Goal: Transaction & Acquisition: Purchase product/service

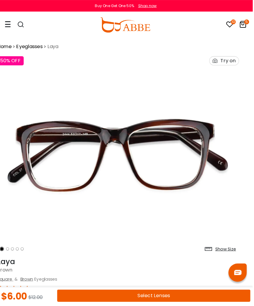
scroll to position [2, 7]
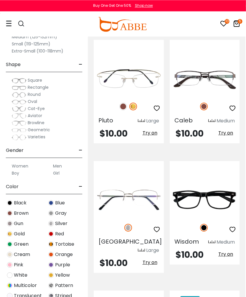
scroll to position [963, 1]
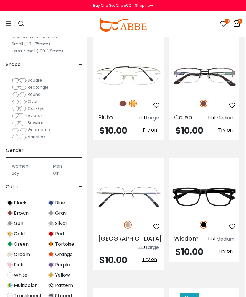
click at [0, 0] on img at bounding box center [0, 0] width 0 height 0
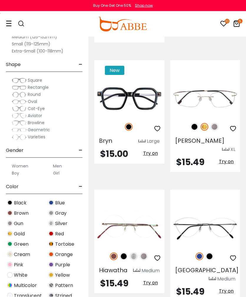
scroll to position [3621, 0]
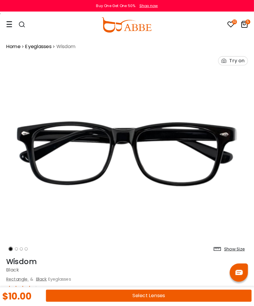
scroll to position [2, 0]
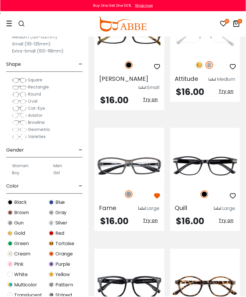
scroll to position [621, 0]
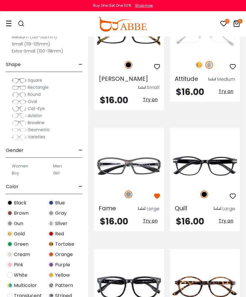
click at [0, 0] on img at bounding box center [0, 0] width 0 height 0
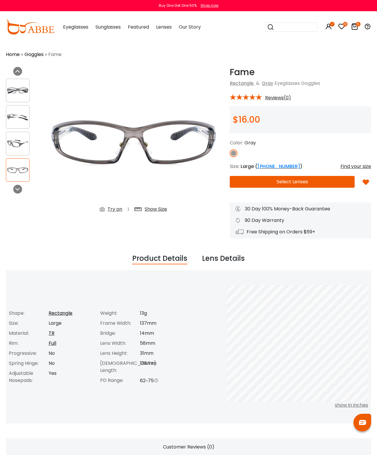
click at [304, 182] on button "Select Lenses" at bounding box center [292, 182] width 125 height 12
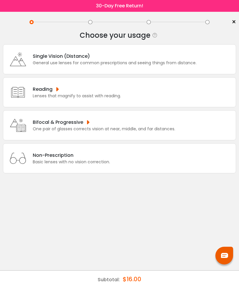
click at [191, 63] on div "General use lenses for common prescriptions and seeing things from distance." at bounding box center [115, 63] width 164 height 6
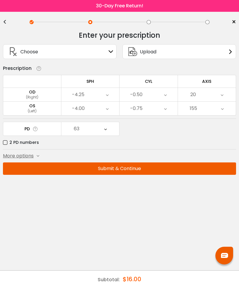
click at [137, 166] on button "Submit & Continue" at bounding box center [119, 168] width 233 height 12
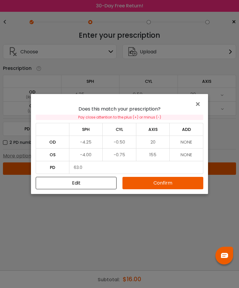
click at [154, 182] on button "Confirm" at bounding box center [162, 183] width 81 height 12
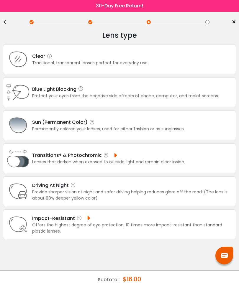
click at [159, 93] on div "Blue Light Blocking Blue Light Blocking Blue Light blocking lenses offer the be…" at bounding box center [125, 89] width 187 height 7
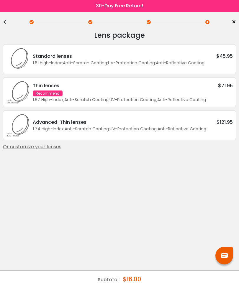
click at [215, 63] on div "1.61 High-Index ; Anti-Scratch Coating ; UV-Protection Coating ; Anti-Reflectiv…" at bounding box center [133, 63] width 200 height 6
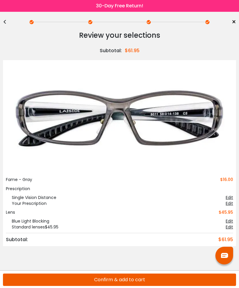
click at [10, 22] on div "<" at bounding box center [7, 22] width 9 height 5
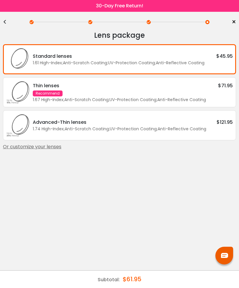
click at [9, 22] on div "<" at bounding box center [7, 22] width 9 height 5
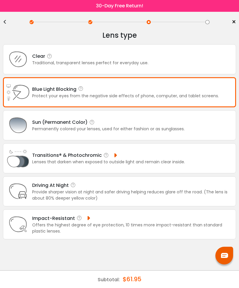
click at [28, 60] on icon at bounding box center [18, 59] width 24 height 24
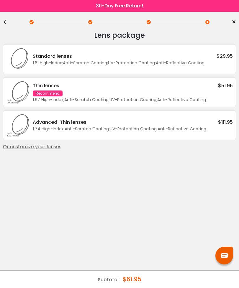
click at [207, 59] on div "Standard lenses $29.95" at bounding box center [133, 55] width 200 height 7
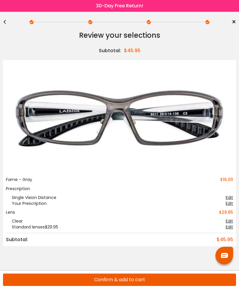
click at [212, 119] on img at bounding box center [119, 120] width 227 height 114
click at [5, 20] on div "<" at bounding box center [7, 22] width 9 height 5
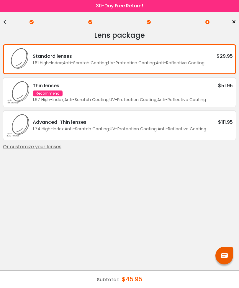
click at [4, 20] on div "<" at bounding box center [7, 22] width 9 height 5
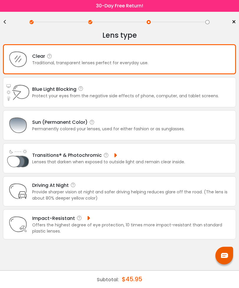
click at [191, 129] on div "Sun (Permanent Color) Permanently colored your lenses, used for either fashion …" at bounding box center [119, 125] width 233 height 30
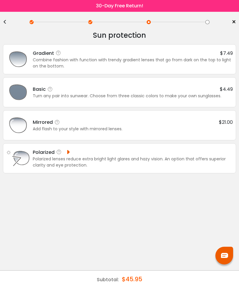
click at [198, 91] on div "Basic $4.49" at bounding box center [133, 89] width 200 height 7
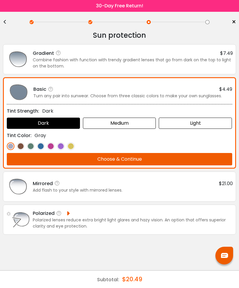
click at [6, 20] on div "<" at bounding box center [7, 22] width 9 height 5
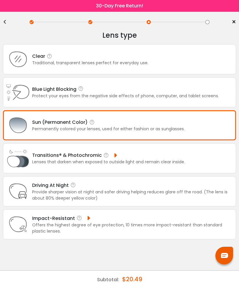
click at [4, 20] on div "<" at bounding box center [7, 22] width 9 height 5
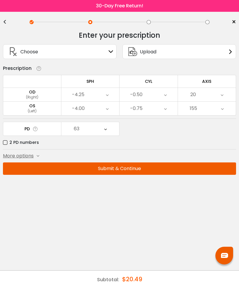
click at [153, 169] on button "Submit & Continue" at bounding box center [119, 168] width 233 height 12
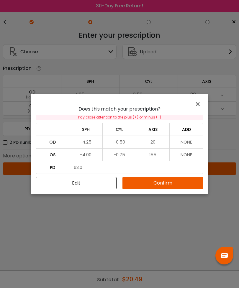
click at [162, 183] on button "Confirm" at bounding box center [162, 183] width 81 height 12
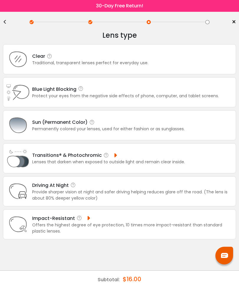
click at [182, 93] on div "Blue Light Blocking Blue Light Blocking Blue Light blocking lenses offer the be…" at bounding box center [125, 89] width 187 height 7
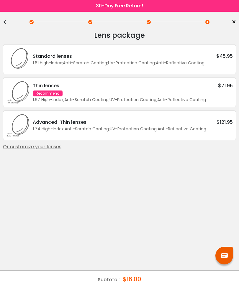
click at [4, 22] on div "<" at bounding box center [7, 22] width 9 height 5
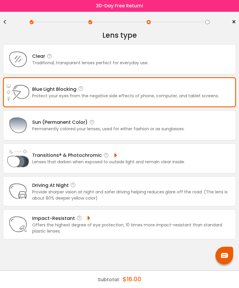
click at [198, 62] on div "Clear Traditional, transparent lenses perfect for everyday use." at bounding box center [119, 59] width 233 height 30
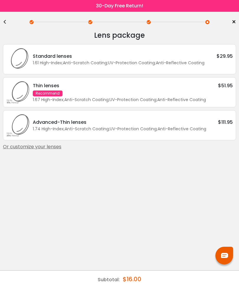
click at [7, 21] on div "<" at bounding box center [7, 22] width 9 height 5
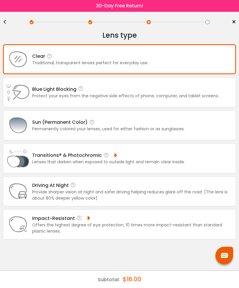
click at [170, 131] on div "Permanently colored your lenses, used for either fashion or as sunglasses." at bounding box center [108, 129] width 152 height 6
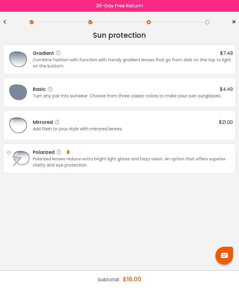
click at [206, 95] on div "Turn any pair into sunwear. Choose from three classic colors to make your own s…" at bounding box center [133, 96] width 200 height 6
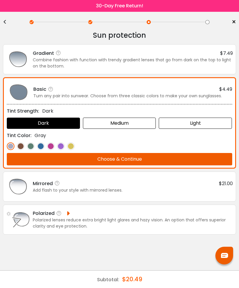
click at [197, 122] on div "Light" at bounding box center [195, 123] width 73 height 11
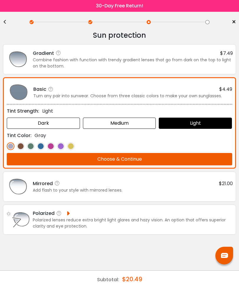
click at [23, 144] on img at bounding box center [21, 146] width 8 height 8
click at [154, 159] on button "Choose & Continue" at bounding box center [119, 159] width 225 height 12
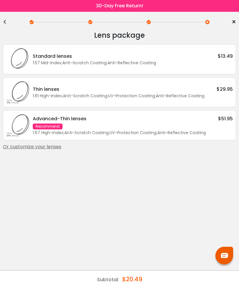
click at [208, 61] on div "1.57 Mid-Index ; Anti-Scratch Coating ; Anti-Reflective Coating ;" at bounding box center [133, 63] width 200 height 6
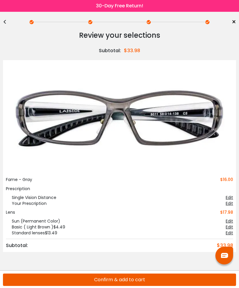
click at [150, 282] on button "Confirm & add to cart" at bounding box center [119, 280] width 233 height 12
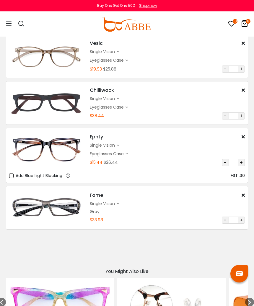
scroll to position [139, 0]
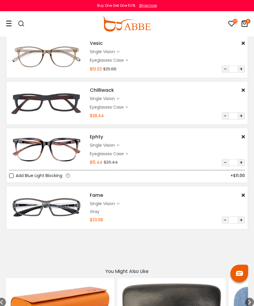
click at [121, 98] on div "single vision $18.00" at bounding box center [167, 99] width 155 height 6
click at [75, 103] on img at bounding box center [46, 102] width 75 height 37
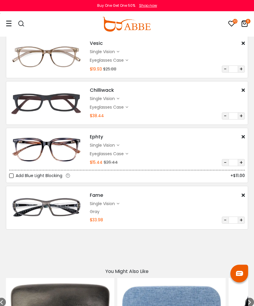
click at [70, 104] on img at bounding box center [46, 102] width 75 height 37
click at [116, 91] on div "Chilliwack $19.49" at bounding box center [167, 90] width 155 height 7
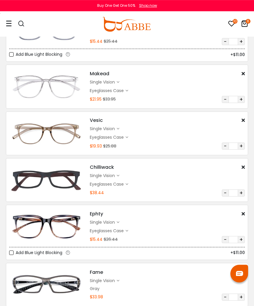
scroll to position [62, 0]
click at [60, 186] on img at bounding box center [46, 179] width 75 height 37
click at [58, 180] on img at bounding box center [46, 179] width 75 height 37
click at [110, 168] on h4 "Chilliwack" at bounding box center [102, 167] width 24 height 7
click at [115, 172] on div "single vision" at bounding box center [103, 175] width 27 height 6
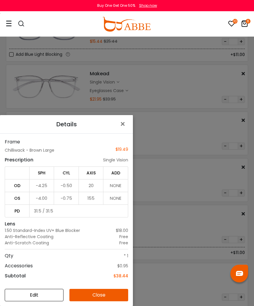
click at [119, 163] on div "single vision" at bounding box center [115, 160] width 25 height 6
click at [121, 130] on span "×" at bounding box center [123, 124] width 9 height 13
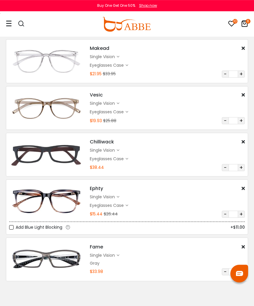
scroll to position [87, 0]
click at [114, 255] on div "single vision" at bounding box center [103, 255] width 27 height 6
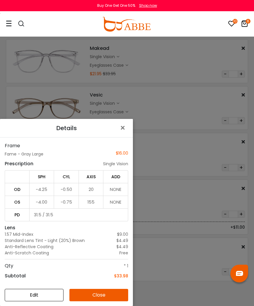
click at [30, 297] on button "Edit" at bounding box center [34, 295] width 59 height 12
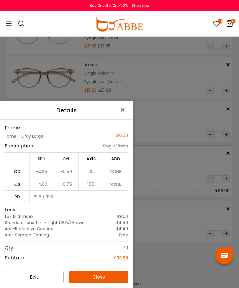
click at [122, 113] on span "×" at bounding box center [123, 110] width 9 height 13
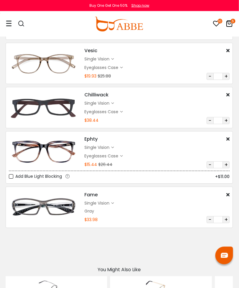
scroll to position [125, 0]
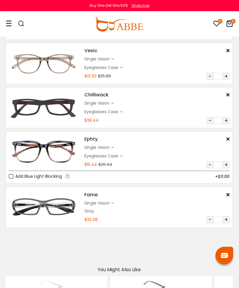
click at [66, 109] on img at bounding box center [44, 107] width 70 height 35
click at [147, 107] on div "Chilliwack $19.49 single vision $18.00 Eyeglasses Case $0.95" at bounding box center [156, 107] width 151 height 33
click at [111, 102] on div "single vision" at bounding box center [97, 103] width 27 height 6
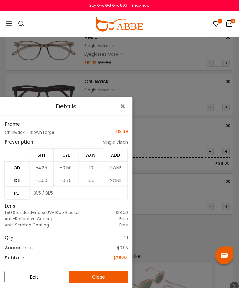
scroll to position [139, 0]
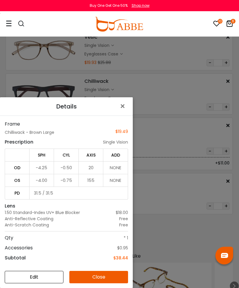
click at [124, 113] on span "×" at bounding box center [123, 106] width 9 height 13
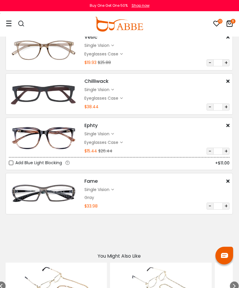
click at [219, 22] on icon "10" at bounding box center [220, 21] width 5 height 5
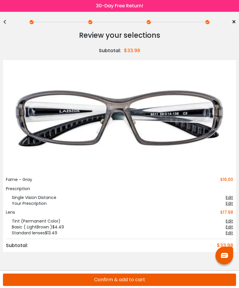
click at [230, 23] on link "×" at bounding box center [231, 22] width 9 height 9
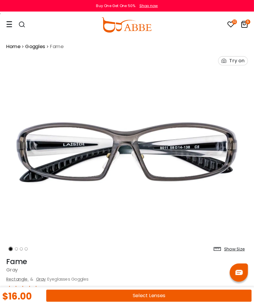
scroll to position [2, 0]
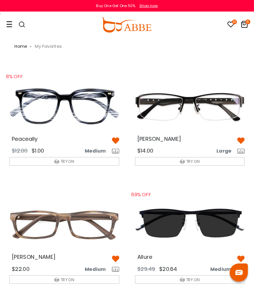
scroll to position [1, 0]
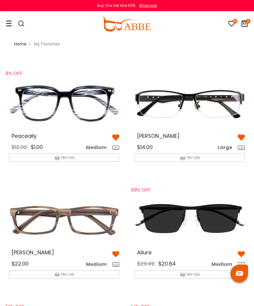
click at [223, 108] on img at bounding box center [189, 103] width 119 height 60
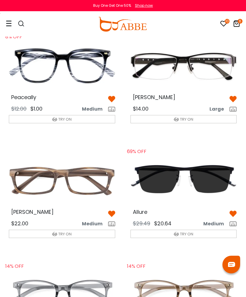
click at [91, 181] on img at bounding box center [62, 181] width 116 height 58
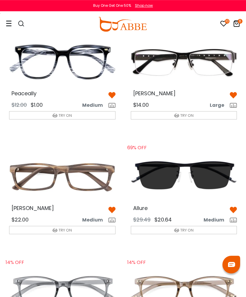
scroll to position [0, 0]
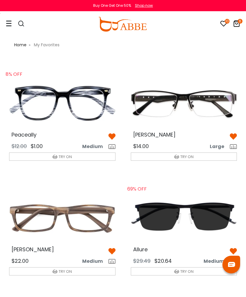
click at [88, 114] on img at bounding box center [62, 103] width 116 height 58
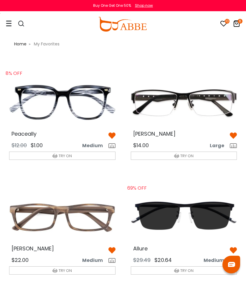
click at [148, 3] on div "Shop now" at bounding box center [144, 5] width 18 height 5
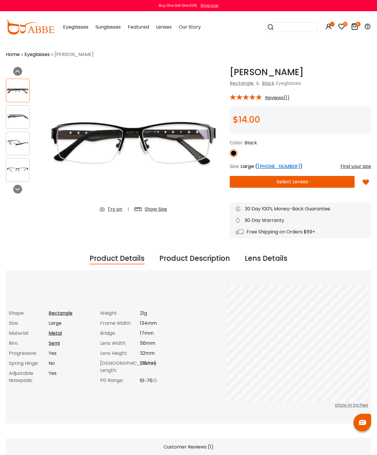
click at [193, 151] on img at bounding box center [133, 142] width 181 height 151
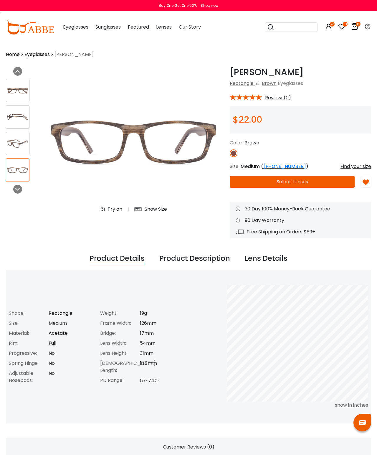
click at [27, 118] on img at bounding box center [17, 116] width 23 height 11
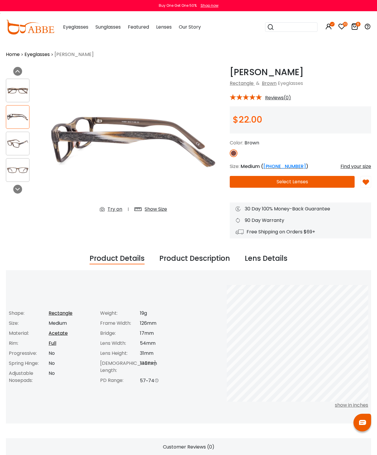
click at [12, 142] on img at bounding box center [17, 143] width 23 height 11
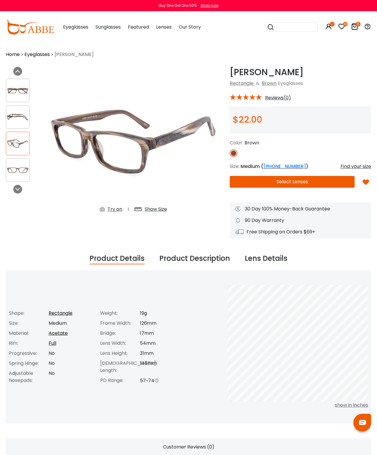
click at [16, 171] on img at bounding box center [17, 170] width 23 height 11
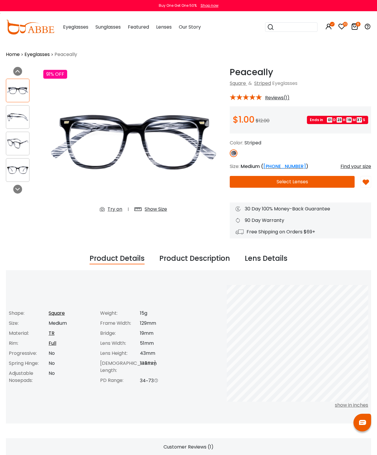
click at [15, 116] on img at bounding box center [17, 116] width 23 height 11
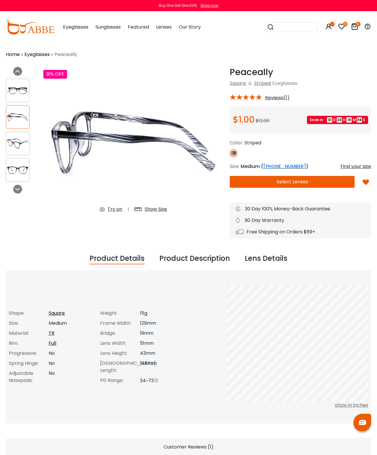
click at [17, 144] on img at bounding box center [17, 143] width 23 height 11
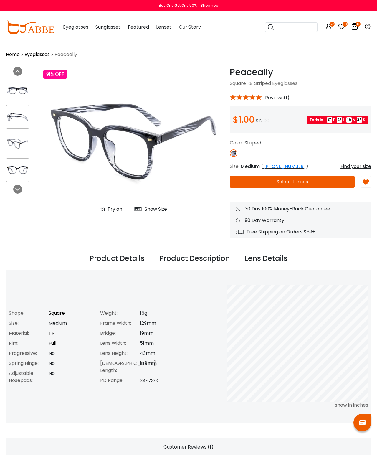
click at [24, 173] on img at bounding box center [17, 170] width 23 height 11
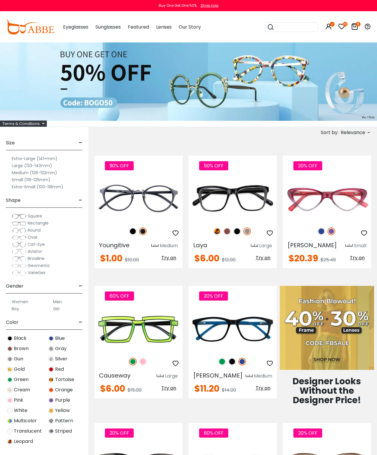
click at [63, 298] on div "Women Men Boy Girl" at bounding box center [44, 303] width 77 height 19
click at [58, 300] on label "Men" at bounding box center [57, 301] width 9 height 7
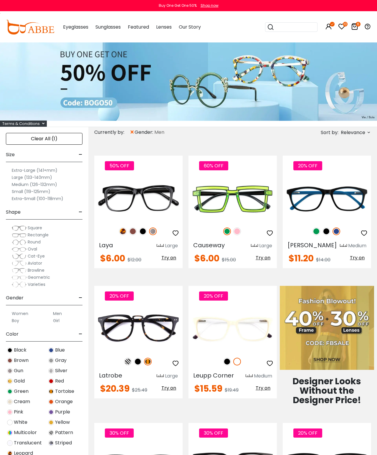
click at [358, 131] on span "Relevance" at bounding box center [353, 132] width 24 height 11
click at [353, 169] on label "Prices Low To High" at bounding box center [347, 170] width 42 height 7
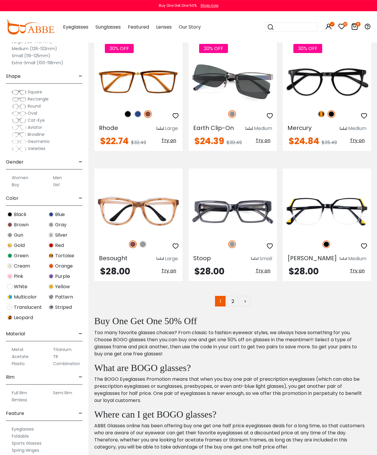
scroll to position [2503, 0]
click at [234, 296] on link "2" at bounding box center [233, 301] width 11 height 11
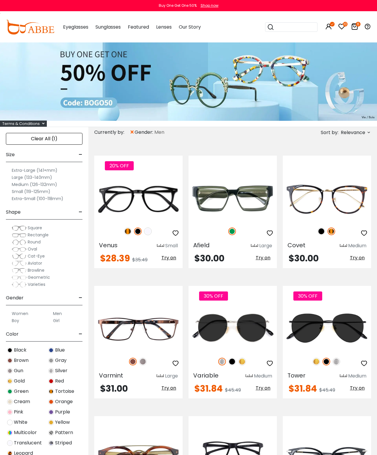
click at [357, 135] on span "Relevance" at bounding box center [353, 132] width 24 height 11
click at [352, 172] on label "Prices Low To High" at bounding box center [347, 170] width 42 height 7
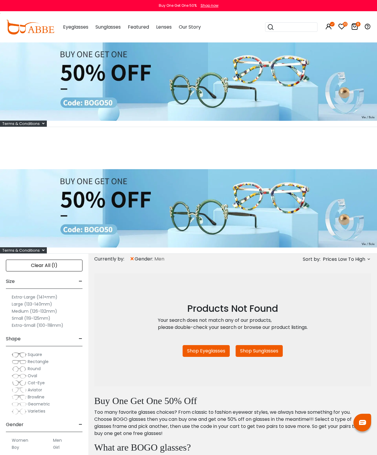
click at [342, 28] on icon at bounding box center [341, 26] width 7 height 7
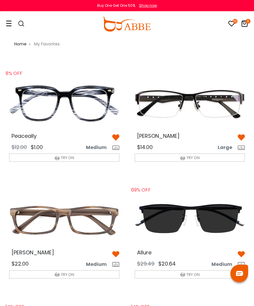
click at [14, 22] on div at bounding box center [18, 24] width 25 height 25
click at [11, 23] on icon at bounding box center [9, 23] width 6 height 6
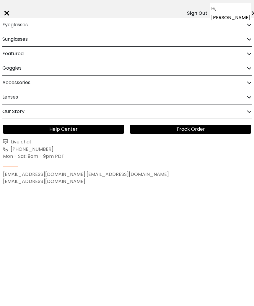
click at [10, 23] on h2 "Eyeglasses" at bounding box center [14, 25] width 25 height 14
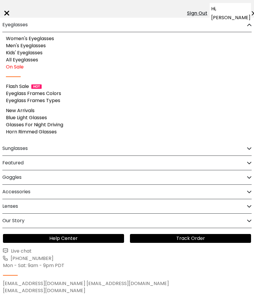
click at [11, 46] on link "Men's Eyeglasses" at bounding box center [26, 45] width 40 height 7
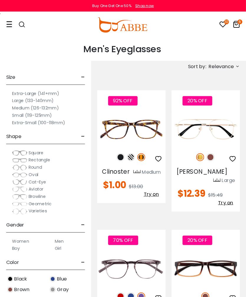
scroll to position [1, 0]
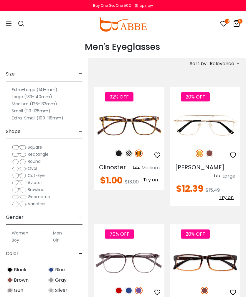
click at [231, 63] on span "Relevance" at bounding box center [222, 63] width 24 height 11
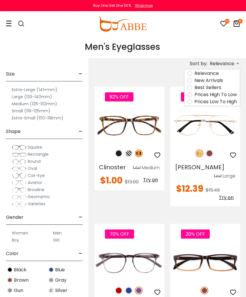
click at [217, 102] on label "Prices Low To High" at bounding box center [216, 101] width 42 height 7
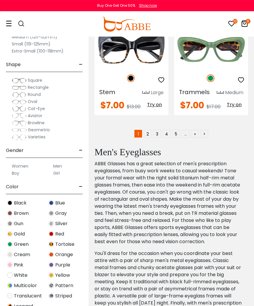
scroll to position [3669, 0]
click at [147, 137] on link "2" at bounding box center [148, 134] width 8 height 8
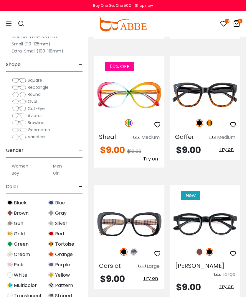
scroll to position [419, 0]
click at [207, 119] on img at bounding box center [210, 123] width 8 height 8
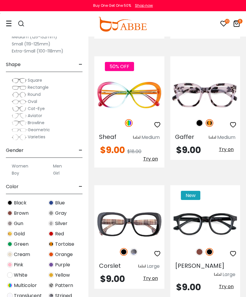
click at [199, 119] on img at bounding box center [200, 123] width 8 height 8
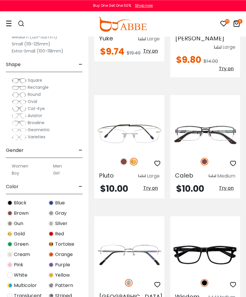
scroll to position [905, 0]
click at [0, 0] on img at bounding box center [0, 0] width 0 height 0
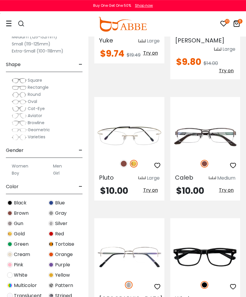
scroll to position [902, 0]
click at [232, 162] on icon "button" at bounding box center [233, 165] width 7 height 7
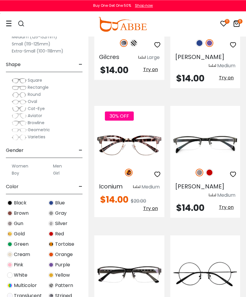
scroll to position [3057, 0]
click at [0, 0] on img at bounding box center [0, 0] width 0 height 0
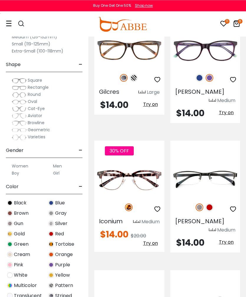
scroll to position [3022, 0]
click at [210, 203] on img at bounding box center [210, 207] width 8 height 8
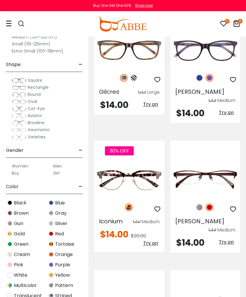
click at [202, 203] on img at bounding box center [200, 207] width 8 height 8
click at [212, 203] on img at bounding box center [210, 207] width 8 height 8
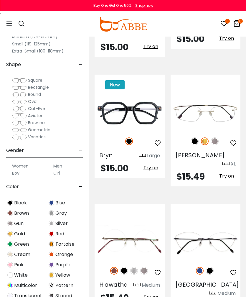
scroll to position [3606, 0]
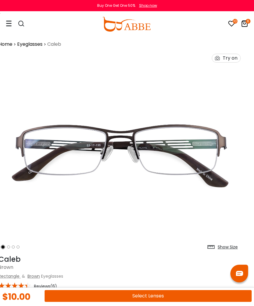
scroll to position [0, 7]
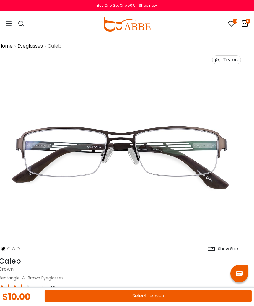
click at [202, 152] on img at bounding box center [120, 152] width 242 height 201
click at [192, 154] on img at bounding box center [120, 152] width 242 height 201
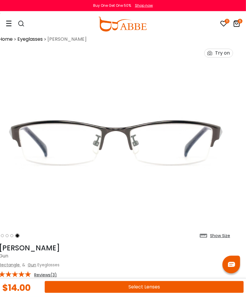
scroll to position [7, 7]
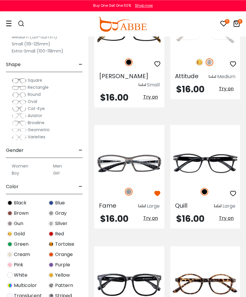
scroll to position [624, 0]
click at [0, 0] on img at bounding box center [0, 0] width 0 height 0
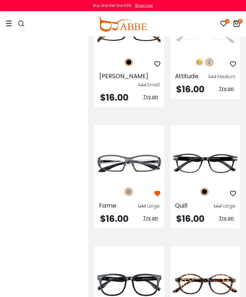
scroll to position [651, 0]
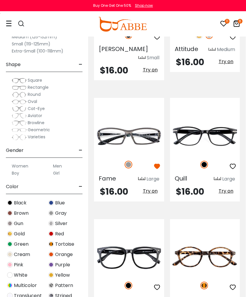
click at [225, 24] on icon at bounding box center [223, 23] width 7 height 7
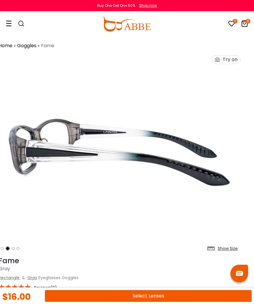
scroll to position [2, 7]
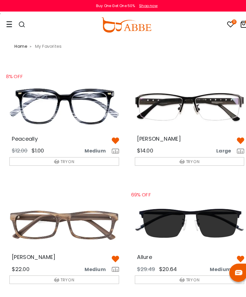
scroll to position [1, 0]
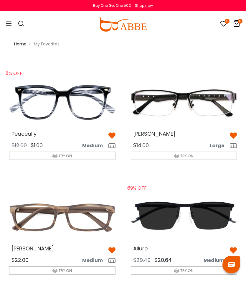
click at [214, 101] on img at bounding box center [184, 102] width 116 height 58
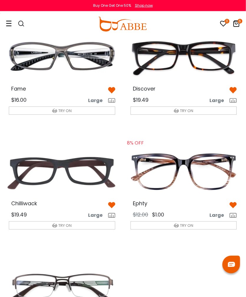
scroll to position [391, 0]
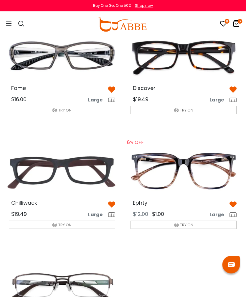
click at [209, 54] on img at bounding box center [184, 56] width 116 height 58
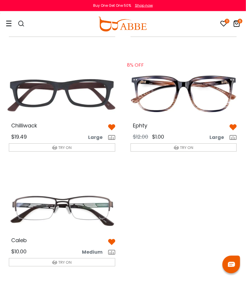
scroll to position [467, 0]
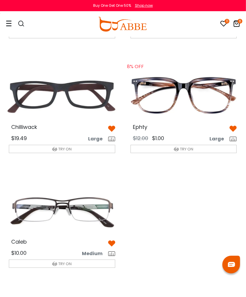
click at [93, 210] on img at bounding box center [62, 210] width 116 height 58
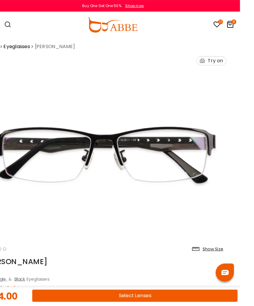
scroll to position [2, 7]
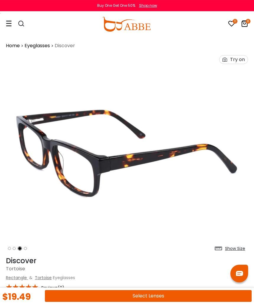
scroll to position [0, 0]
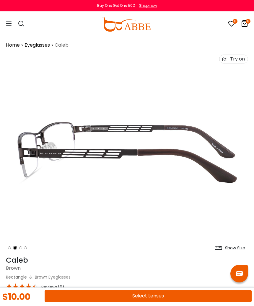
scroll to position [0, 0]
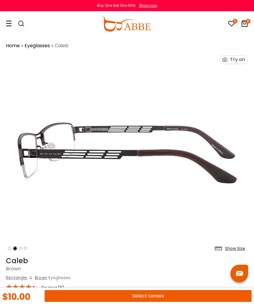
click at [172, 293] on button "Select Lenses" at bounding box center [148, 296] width 207 height 12
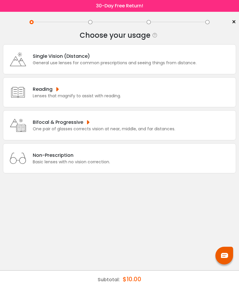
click at [204, 64] on div "Single Vision (Distance) General use lenses for common prescriptions and seeing…" at bounding box center [119, 59] width 233 height 30
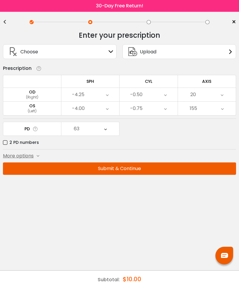
click at [143, 170] on button "Submit & Continue" at bounding box center [119, 168] width 233 height 12
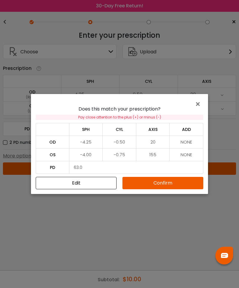
click at [155, 183] on button "Confirm" at bounding box center [162, 183] width 81 height 12
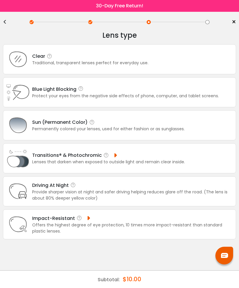
click at [151, 93] on div "Blue Light Blocking Blue Light Blocking Blue Light blocking lenses offer the be…" at bounding box center [125, 89] width 187 height 7
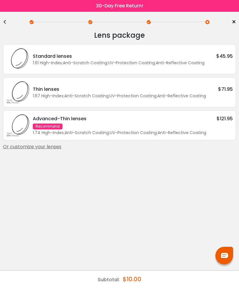
click at [211, 60] on div "Standard lenses $45.95" at bounding box center [133, 55] width 200 height 7
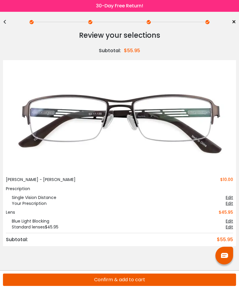
click at [162, 281] on button "Confirm & add to cart" at bounding box center [119, 280] width 233 height 12
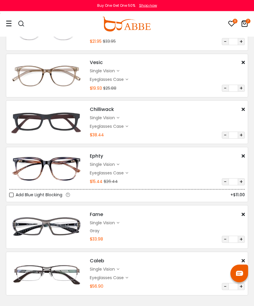
scroll to position [120, 0]
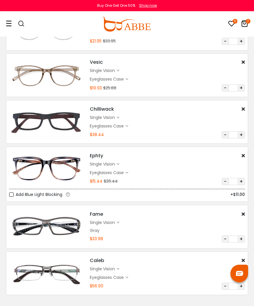
click at [114, 223] on div "single vision" at bounding box center [103, 222] width 27 height 6
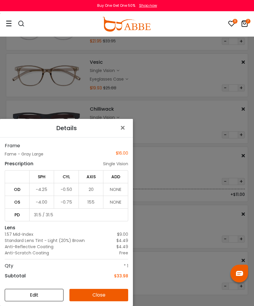
click at [184, 175] on div "Details × Frame Fame - Gray Large $16.00 Prescription single vision SPH CYL AXI…" at bounding box center [127, 153] width 254 height 306
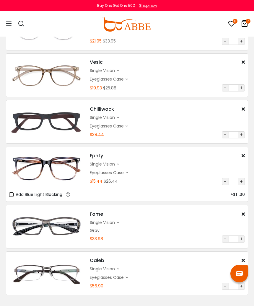
click at [228, 24] on icon at bounding box center [231, 23] width 7 height 7
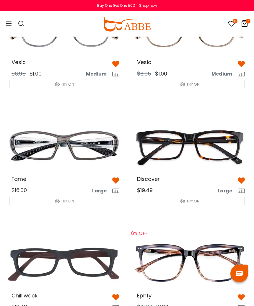
scroll to position [308, 0]
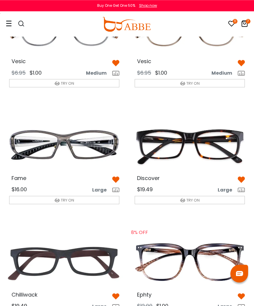
click at [105, 145] on img at bounding box center [63, 146] width 119 height 60
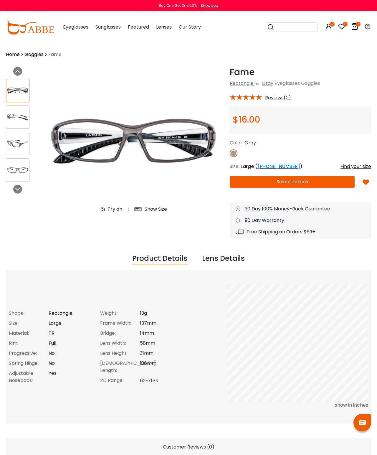
click at [316, 183] on button "Select Lenses" at bounding box center [292, 182] width 125 height 12
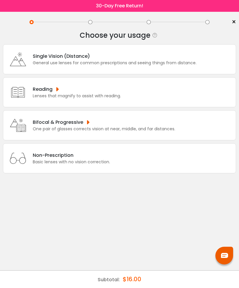
click at [194, 58] on div "Single Vision (Distance)" at bounding box center [115, 55] width 164 height 7
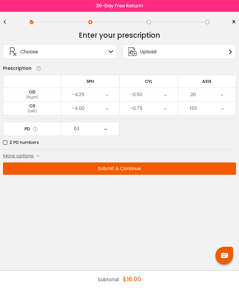
click at [161, 169] on button "Submit & Continue" at bounding box center [119, 168] width 233 height 12
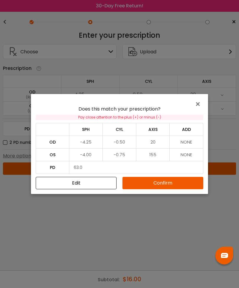
click at [166, 182] on button "Confirm" at bounding box center [162, 183] width 81 height 12
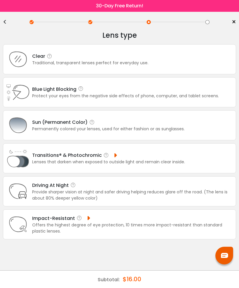
click at [156, 97] on div "Protect your eyes from the negative side effects of phone, computer, and tablet…" at bounding box center [125, 96] width 187 height 6
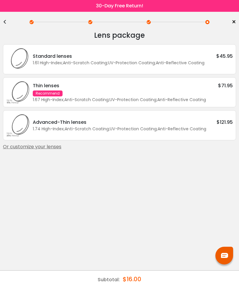
click at [192, 61] on div "1.61 High-Index ; Anti-Scratch Coating ; UV-Protection Coating ; Anti-Reflectiv…" at bounding box center [133, 63] width 200 height 6
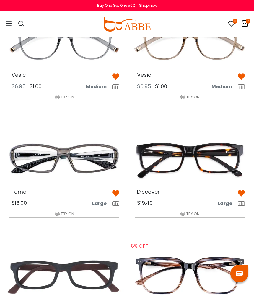
click at [96, 158] on img at bounding box center [63, 159] width 119 height 60
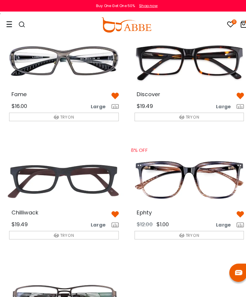
scroll to position [388, 0]
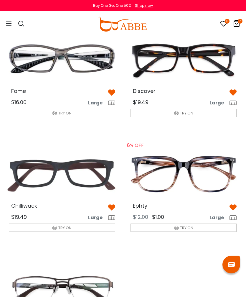
click at [236, 25] on icon at bounding box center [236, 23] width 7 height 7
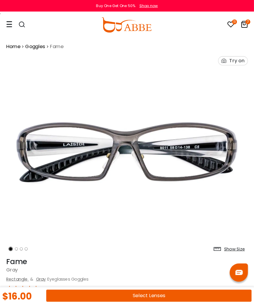
scroll to position [2, 0]
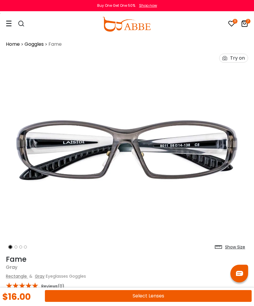
click at [181, 296] on button "Select Lenses" at bounding box center [148, 296] width 206 height 12
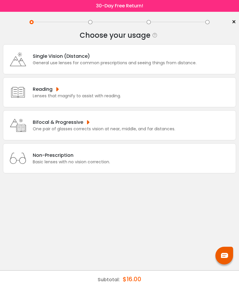
click at [189, 61] on div "General use lenses for common prescriptions and seeing things from distance." at bounding box center [115, 63] width 164 height 6
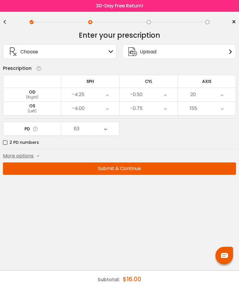
click at [167, 165] on button "Submit & Continue" at bounding box center [119, 168] width 233 height 12
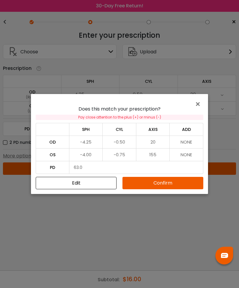
click at [165, 182] on button "Confirm" at bounding box center [162, 183] width 81 height 12
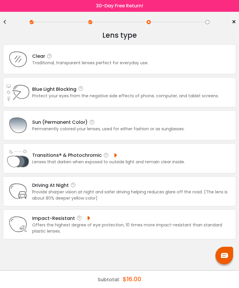
click at [195, 99] on div "Protect your eyes from the negative side effects of phone, computer, and tablet…" at bounding box center [125, 96] width 187 height 6
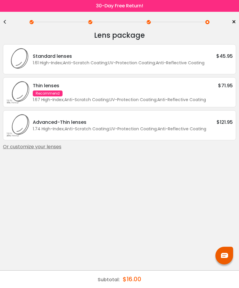
click at [7, 22] on div "<" at bounding box center [7, 22] width 9 height 5
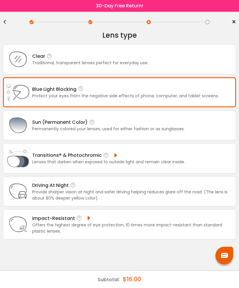
click at [201, 64] on div "Clear Traditional, transparent lenses perfect for everyday use." at bounding box center [119, 59] width 233 height 30
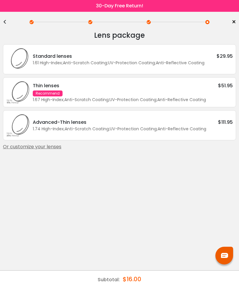
click at [203, 66] on div "1.61 High-Index ; Anti-Scratch Coating ; UV-Protection Coating ; Anti-Reflectiv…" at bounding box center [133, 63] width 200 height 6
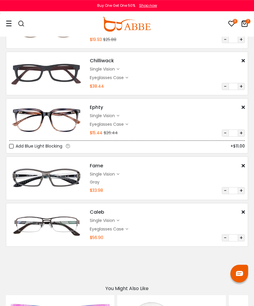
scroll to position [168, 0]
click at [244, 164] on icon at bounding box center [242, 165] width 3 height 5
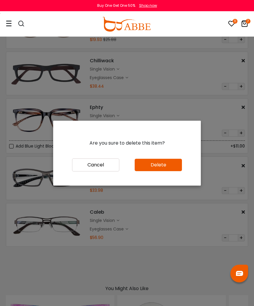
click at [170, 171] on button "Delete" at bounding box center [157, 165] width 47 height 12
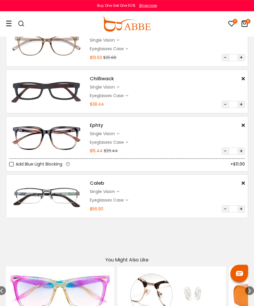
scroll to position [150, 0]
click at [119, 134] on icon at bounding box center [117, 133] width 3 height 3
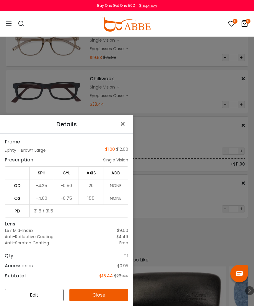
click at [124, 130] on span "×" at bounding box center [123, 124] width 9 height 13
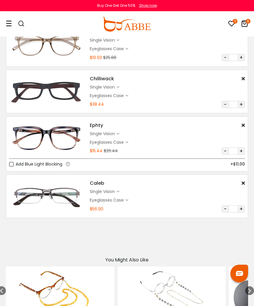
click at [116, 191] on div "single vision" at bounding box center [103, 191] width 27 height 6
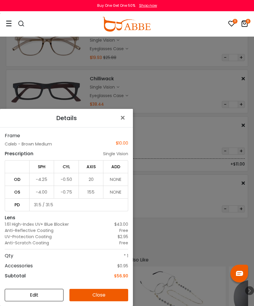
click at [128, 124] on span "×" at bounding box center [123, 117] width 9 height 13
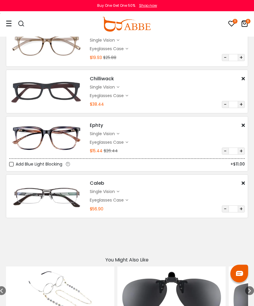
click at [71, 196] on img at bounding box center [46, 195] width 75 height 37
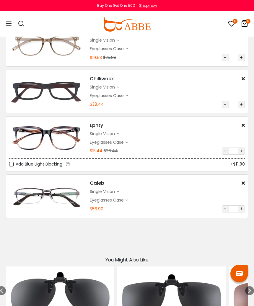
click at [67, 192] on img at bounding box center [46, 195] width 75 height 37
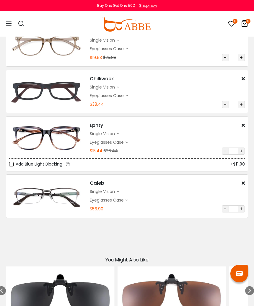
click at [224, 210] on button "-" at bounding box center [224, 208] width 7 height 7
click at [242, 182] on icon at bounding box center [242, 182] width 3 height 5
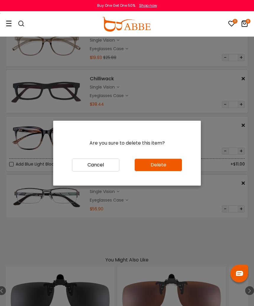
click at [163, 171] on button "Delete" at bounding box center [157, 165] width 47 height 12
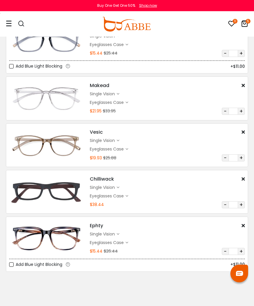
scroll to position [51, 0]
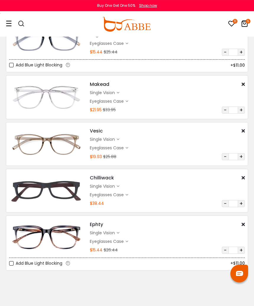
click at [232, 24] on icon at bounding box center [231, 23] width 7 height 7
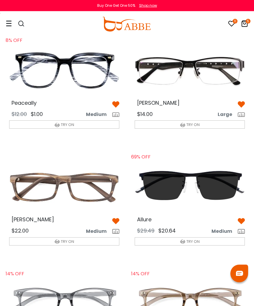
scroll to position [34, 0]
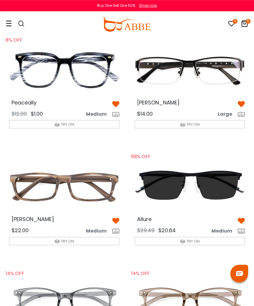
click at [205, 72] on img at bounding box center [189, 70] width 119 height 60
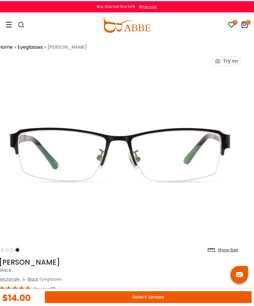
scroll to position [0, 7]
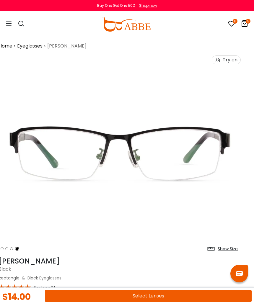
click at [232, 24] on icon at bounding box center [231, 23] width 7 height 7
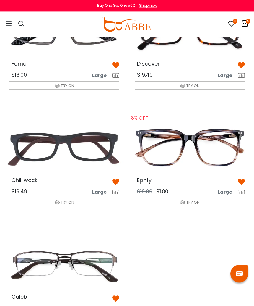
scroll to position [423, 0]
click at [103, 145] on img at bounding box center [63, 148] width 119 height 60
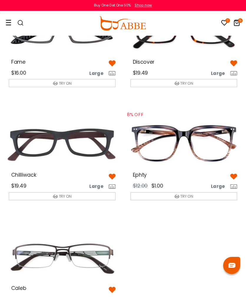
scroll to position [565, 0]
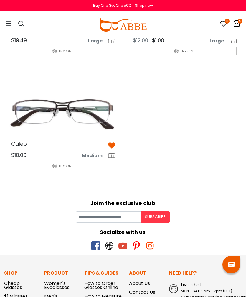
click at [99, 110] on img at bounding box center [62, 112] width 116 height 58
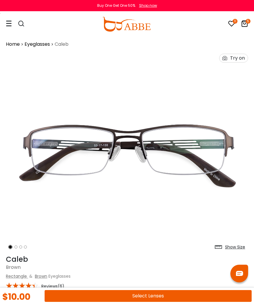
click at [176, 295] on button "Select Lenses" at bounding box center [148, 296] width 207 height 12
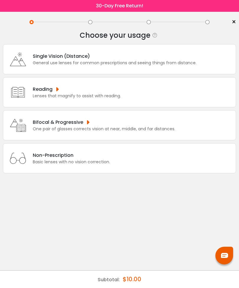
click at [204, 60] on div "Single Vision (Distance) General use lenses for common prescriptions and seeing…" at bounding box center [119, 59] width 233 height 30
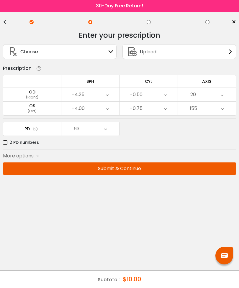
click at [174, 172] on button "Submit & Continue" at bounding box center [119, 168] width 233 height 12
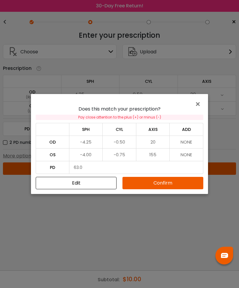
click at [169, 189] on button "Confirm" at bounding box center [162, 183] width 81 height 12
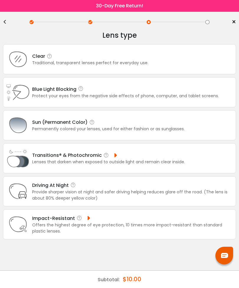
click at [197, 63] on div "Clear Traditional, transparent lenses perfect for everyday use." at bounding box center [119, 59] width 233 height 30
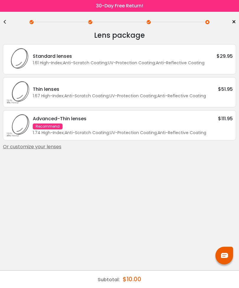
click at [2, 22] on div "< × Choose your usage Single Vision (Distance) This lens helps you see details …" at bounding box center [119, 150] width 239 height 276
click at [5, 20] on div "<" at bounding box center [7, 22] width 9 height 5
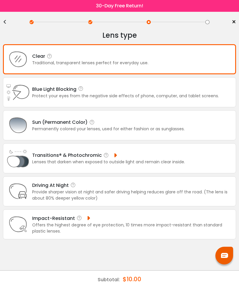
click at [191, 93] on div "Blue Light Blocking Blue Light Blocking Blue Light blocking lenses offer the be…" at bounding box center [125, 89] width 187 height 7
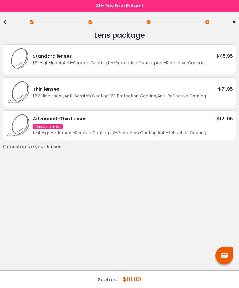
click at [4, 20] on div "<" at bounding box center [7, 22] width 9 height 5
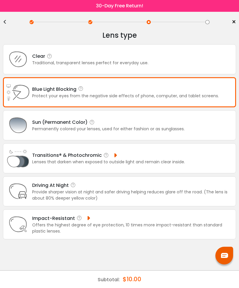
click at [8, 20] on div "<" at bounding box center [7, 22] width 9 height 5
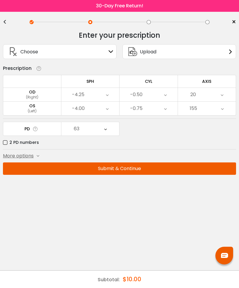
click at [6, 22] on div "<" at bounding box center [7, 22] width 9 height 5
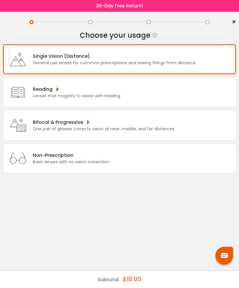
click at [233, 22] on span "×" at bounding box center [233, 22] width 4 height 9
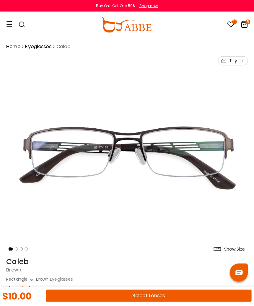
scroll to position [2, 0]
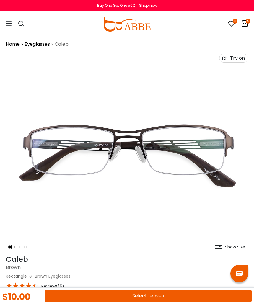
click at [232, 23] on icon at bounding box center [231, 23] width 7 height 7
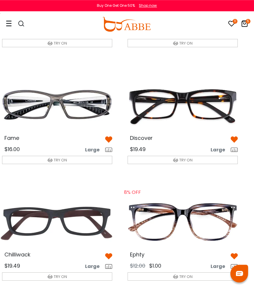
scroll to position [348, 7]
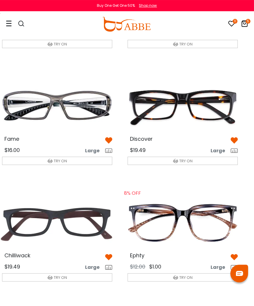
click at [11, 24] on icon at bounding box center [9, 23] width 6 height 6
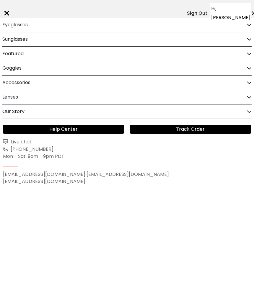
scroll to position [348, 7]
click at [246, 26] on icon at bounding box center [248, 25] width 5 height 4
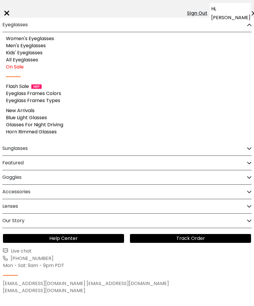
click at [38, 47] on link "Men's Eyeglasses" at bounding box center [26, 45] width 40 height 7
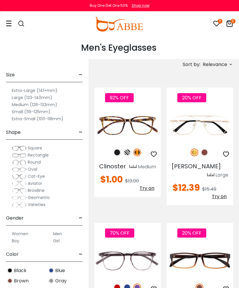
click at [224, 64] on span "Relevance" at bounding box center [215, 64] width 24 height 11
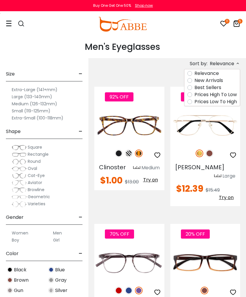
click at [219, 103] on label "Prices Low To High" at bounding box center [216, 101] width 42 height 7
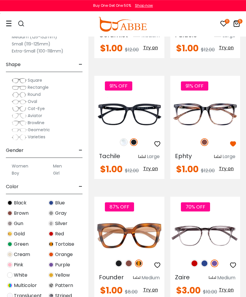
scroll to position [2355, 0]
click at [0, 0] on img at bounding box center [0, 0] width 0 height 0
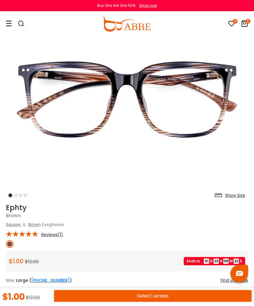
scroll to position [53, 0]
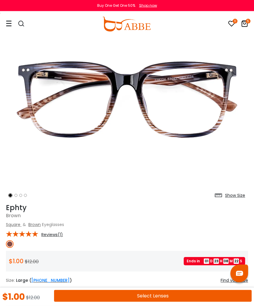
click at [185, 297] on button "Select Lenses" at bounding box center [152, 296] width 197 height 12
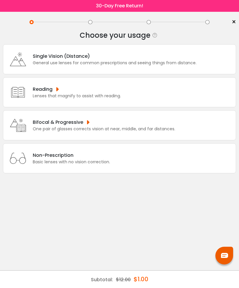
click at [184, 66] on div "General use lenses for common prescriptions and seeing things from distance." at bounding box center [115, 63] width 164 height 6
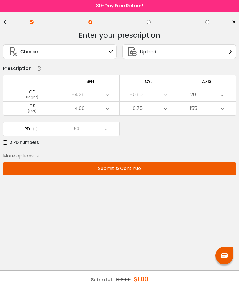
click at [180, 171] on button "Submit & Continue" at bounding box center [119, 168] width 233 height 12
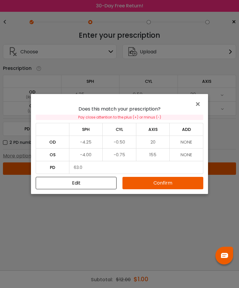
click at [176, 183] on button "Confirm" at bounding box center [162, 183] width 81 height 12
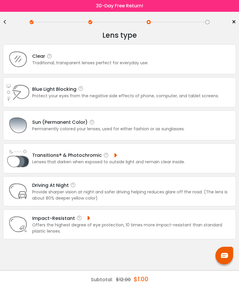
click at [116, 131] on div "Permanently colored your lenses, used for either fashion or as sunglasses." at bounding box center [108, 129] width 152 height 6
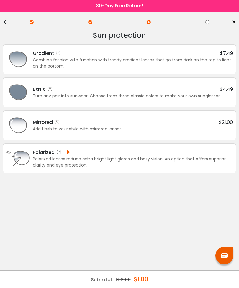
click at [200, 90] on div "Basic $4.49" at bounding box center [133, 89] width 200 height 7
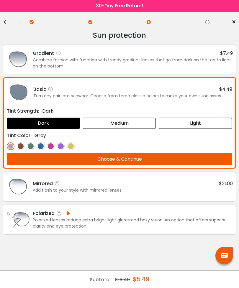
click at [22, 146] on img at bounding box center [21, 146] width 8 height 8
click at [134, 121] on div "Medium" at bounding box center [119, 123] width 73 height 11
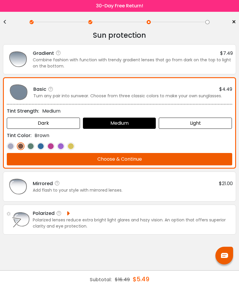
click at [139, 159] on button "Choose & Continue" at bounding box center [119, 159] width 225 height 12
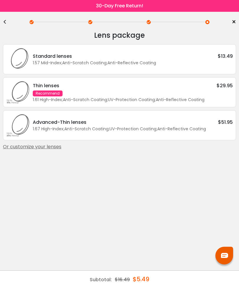
scroll to position [0, 0]
click at [186, 63] on div "1.57 Mid-Index ; Anti-Scratch Coating ; Anti-Reflective Coating ;" at bounding box center [133, 63] width 200 height 6
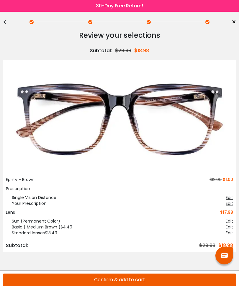
click at [147, 278] on button "Confirm & add to cart" at bounding box center [119, 280] width 233 height 12
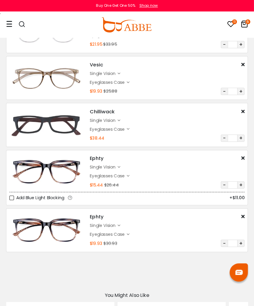
scroll to position [123, 0]
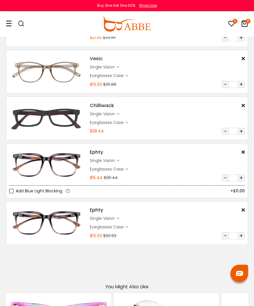
click at [231, 25] on icon at bounding box center [231, 23] width 7 height 7
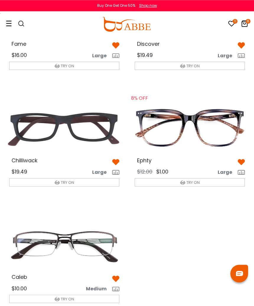
scroll to position [444, 0]
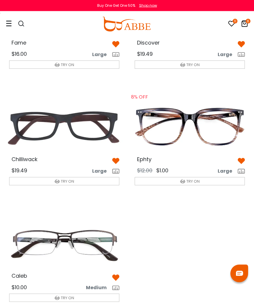
click at [214, 122] on img at bounding box center [189, 127] width 119 height 60
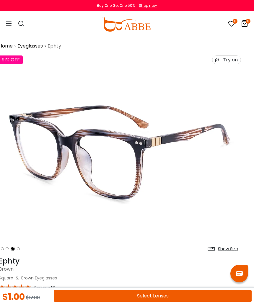
scroll to position [0, 7]
click at [11, 24] on icon at bounding box center [9, 23] width 6 height 6
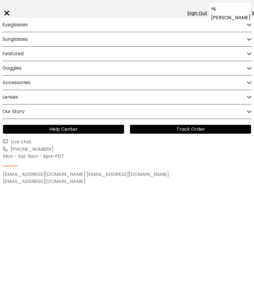
click at [242, 23] on div "Eyeglasses" at bounding box center [126, 25] width 249 height 14
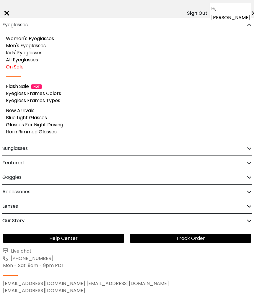
click at [42, 45] on link "Men's Eyeglasses" at bounding box center [26, 45] width 40 height 7
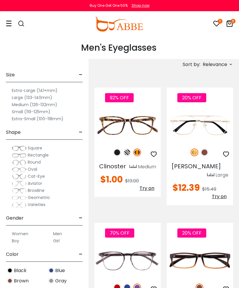
click at [216, 60] on span "Relevance" at bounding box center [215, 64] width 24 height 11
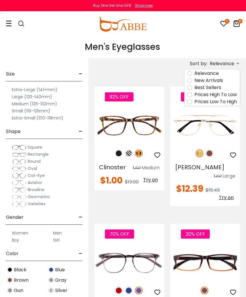
click at [221, 61] on span "Relevance" at bounding box center [222, 63] width 24 height 11
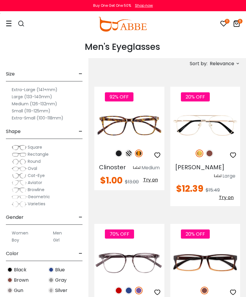
click at [224, 63] on span "Relevance" at bounding box center [222, 63] width 24 height 11
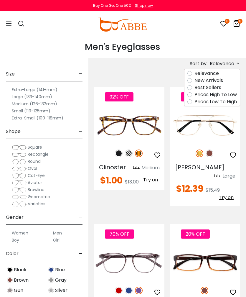
click at [218, 105] on label "Prices Low To High" at bounding box center [216, 101] width 42 height 7
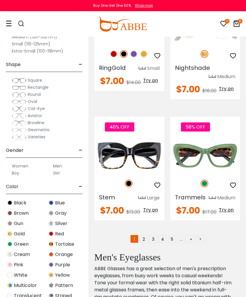
click at [147, 243] on link "2" at bounding box center [144, 239] width 8 height 8
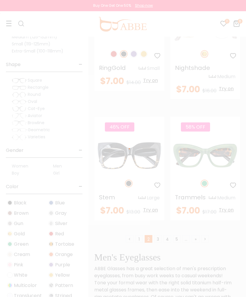
scroll to position [3577, 0]
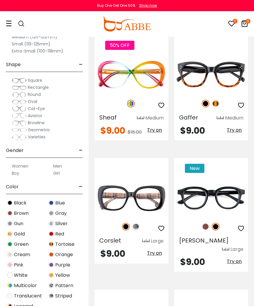
scroll to position [438, 0]
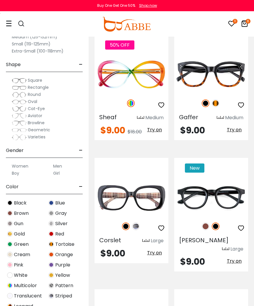
click at [215, 99] on img at bounding box center [215, 103] width 8 height 8
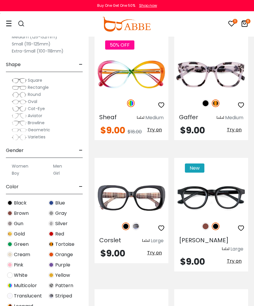
click at [203, 97] on div at bounding box center [211, 103] width 74 height 12
click at [206, 99] on img at bounding box center [205, 103] width 8 height 8
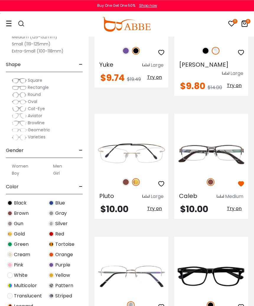
scroll to position [876, 0]
click at [0, 0] on img at bounding box center [0, 0] width 0 height 0
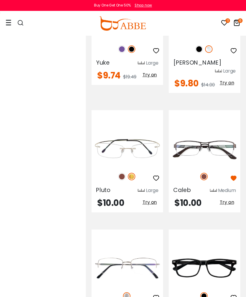
scroll to position [1, 0]
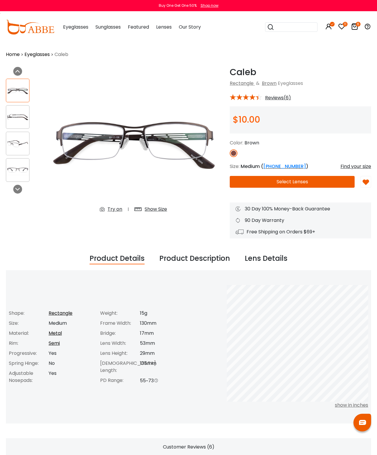
click at [193, 144] on img at bounding box center [133, 142] width 181 height 151
click at [14, 118] on img at bounding box center [17, 116] width 23 height 11
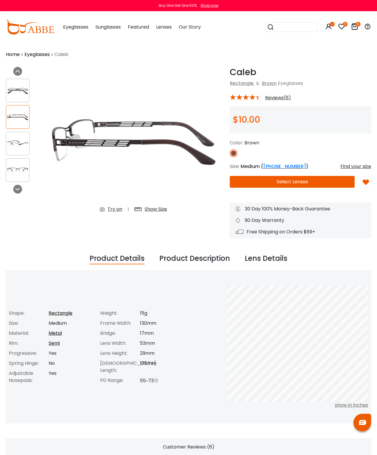
click at [8, 139] on img at bounding box center [17, 143] width 23 height 11
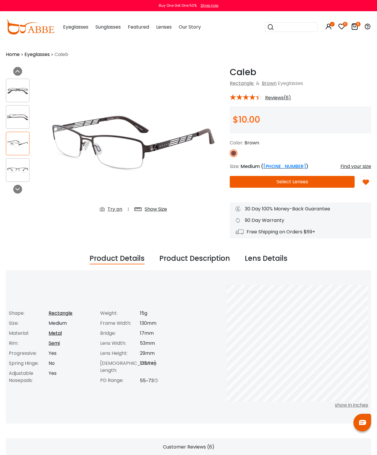
click at [18, 169] on img at bounding box center [17, 170] width 23 height 11
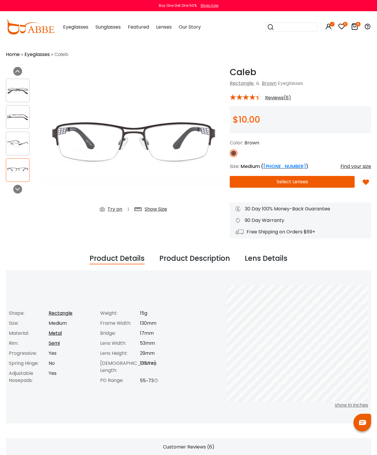
click at [20, 139] on img at bounding box center [17, 143] width 23 height 11
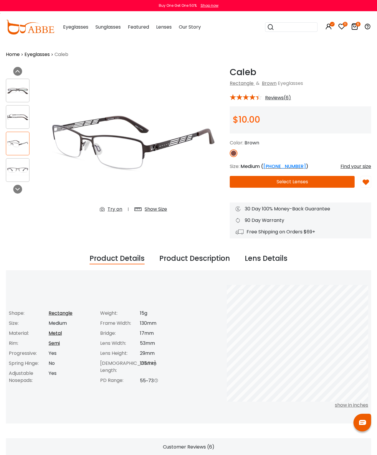
click at [22, 85] on img at bounding box center [17, 90] width 23 height 11
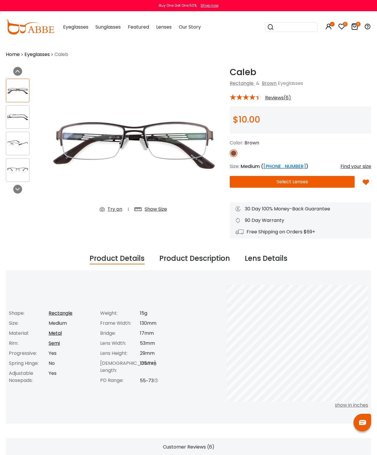
click at [105, 144] on img at bounding box center [133, 142] width 181 height 151
click at [21, 117] on img at bounding box center [17, 116] width 23 height 11
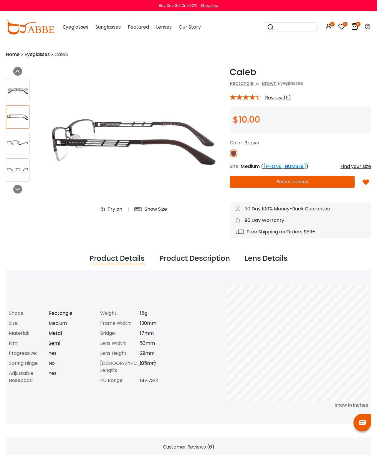
click at [311, 185] on button "Select Lenses" at bounding box center [292, 182] width 125 height 12
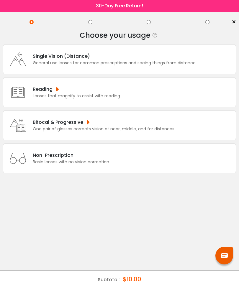
click at [179, 55] on div "Single Vision (Distance)" at bounding box center [115, 55] width 164 height 7
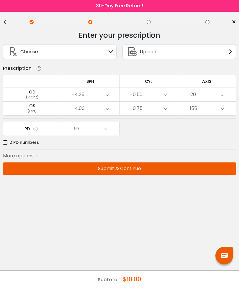
click at [163, 167] on button "Submit & Continue" at bounding box center [119, 168] width 233 height 12
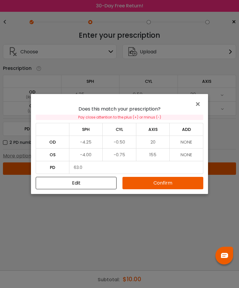
click at [162, 180] on button "Confirm" at bounding box center [162, 183] width 81 height 12
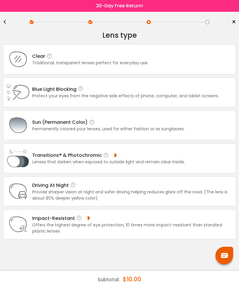
click at [200, 98] on div "Protect your eyes from the negative side effects of phone, computer, and tablet…" at bounding box center [125, 96] width 187 height 6
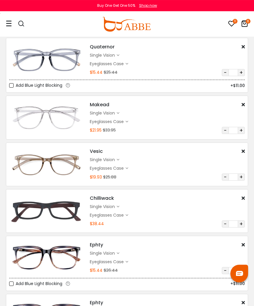
scroll to position [34, 0]
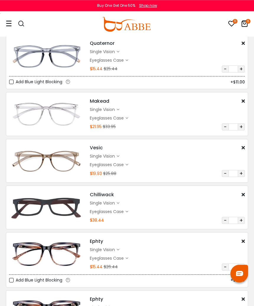
click at [116, 204] on div "single vision" at bounding box center [103, 203] width 27 height 6
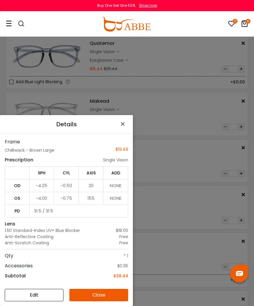
click at [125, 130] on span "×" at bounding box center [123, 124] width 9 height 13
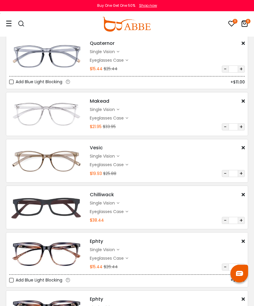
click at [230, 28] on link "11" at bounding box center [231, 24] width 7 height 7
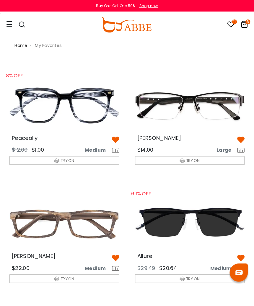
scroll to position [2, 0]
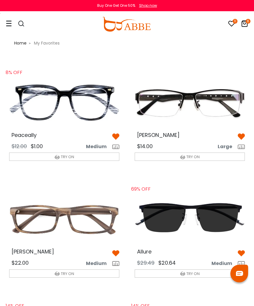
click at [90, 222] on img at bounding box center [63, 219] width 119 height 60
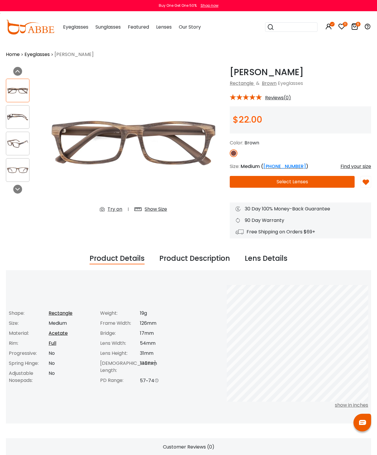
click at [291, 182] on button "Select Lenses" at bounding box center [292, 182] width 125 height 12
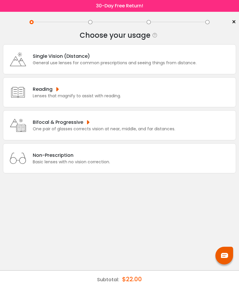
click at [194, 62] on div "General use lenses for common prescriptions and seeing things from distance." at bounding box center [115, 63] width 164 height 6
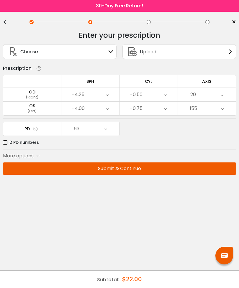
click at [171, 165] on button "Submit & Continue" at bounding box center [119, 168] width 233 height 12
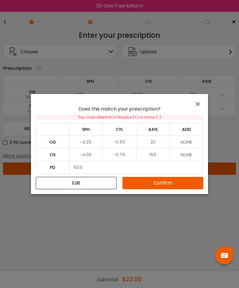
click at [167, 185] on button "Confirm" at bounding box center [162, 183] width 81 height 12
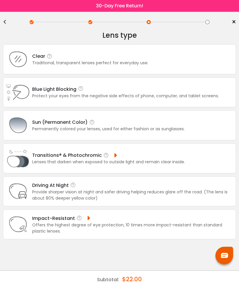
click at [193, 98] on div "Protect your eyes from the negative side effects of phone, computer, and tablet…" at bounding box center [125, 96] width 187 height 6
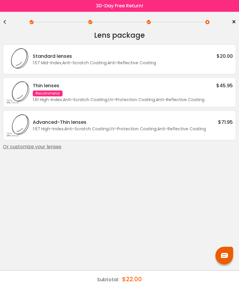
click at [5, 20] on div "<" at bounding box center [7, 22] width 9 height 5
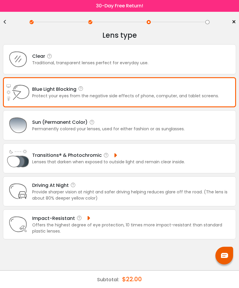
click at [7, 21] on div "<" at bounding box center [7, 22] width 9 height 5
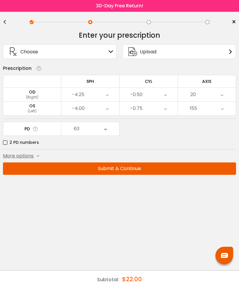
click at [5, 20] on div "<" at bounding box center [7, 22] width 9 height 5
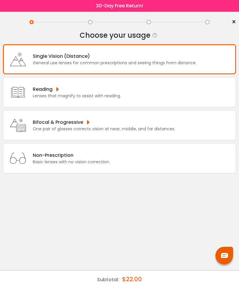
click at [7, 21] on div "< ×" at bounding box center [119, 22] width 233 height 9
click at [235, 19] on span "×" at bounding box center [233, 22] width 4 height 9
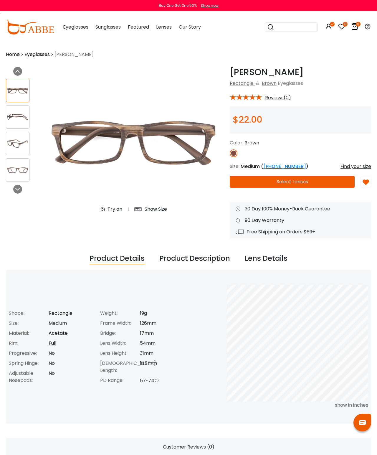
click at [17, 116] on img at bounding box center [17, 116] width 23 height 11
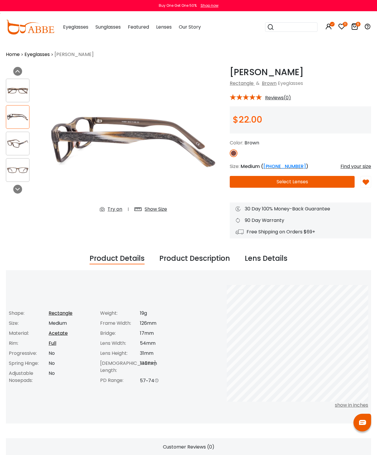
click at [17, 139] on img at bounding box center [17, 143] width 23 height 11
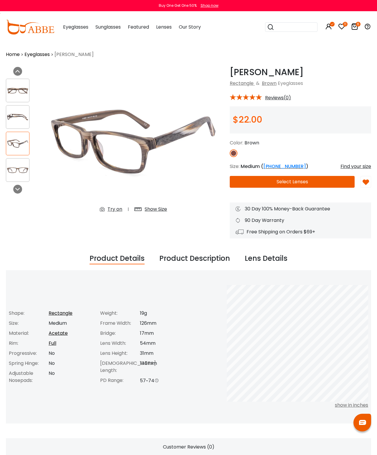
click at [16, 168] on img at bounding box center [17, 170] width 23 height 11
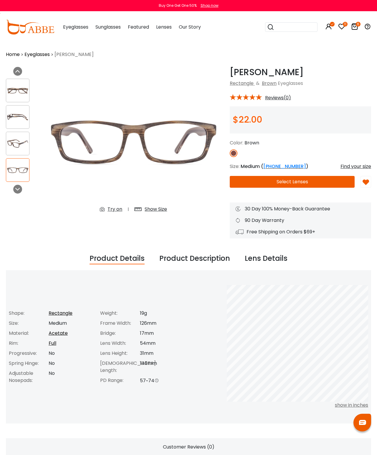
click at [12, 91] on img at bounding box center [17, 90] width 23 height 11
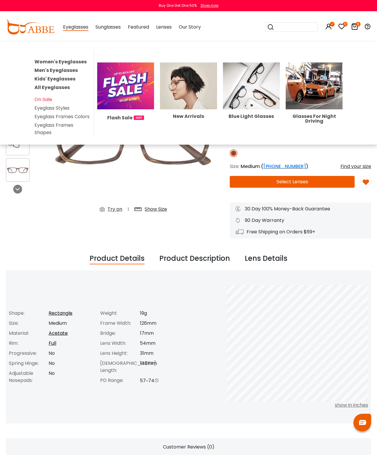
click at [71, 25] on span "Eyeglasses" at bounding box center [75, 27] width 25 height 7
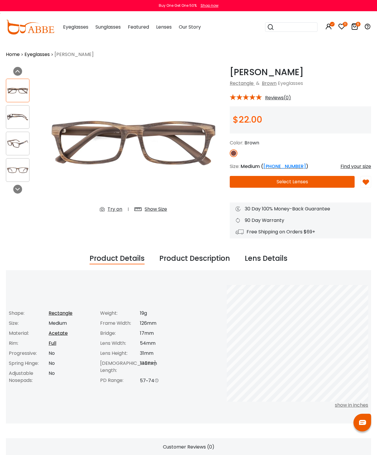
click at [71, 21] on div "Eyeglasses Women's Eyeglasses Men's Eyeglasses Kids' Eyeglasses All Eyeglasses …" at bounding box center [75, 26] width 25 height 29
click at [72, 29] on span "Eyeglasses" at bounding box center [75, 27] width 25 height 7
click at [41, 31] on img at bounding box center [30, 27] width 48 height 15
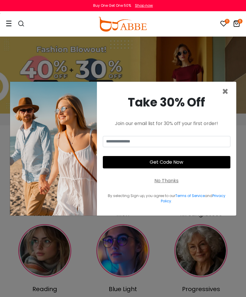
click at [228, 99] on span "×" at bounding box center [225, 91] width 7 height 15
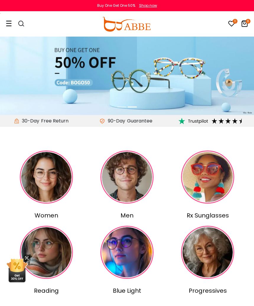
click at [9, 22] on icon at bounding box center [9, 23] width 6 height 6
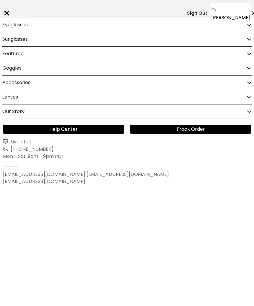
click at [244, 30] on div "Eyeglasses" at bounding box center [126, 25] width 249 height 14
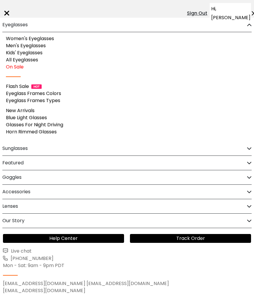
click at [16, 47] on link "Men's Eyeglasses" at bounding box center [26, 45] width 40 height 7
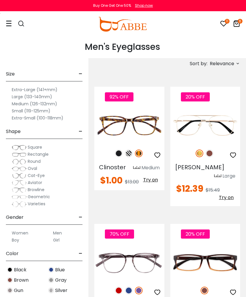
click at [226, 65] on span "Relevance" at bounding box center [222, 63] width 24 height 11
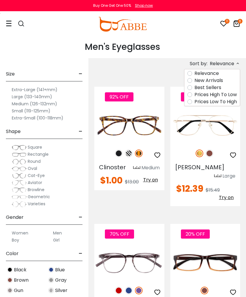
click at [222, 103] on label "Prices Low To High" at bounding box center [216, 101] width 42 height 7
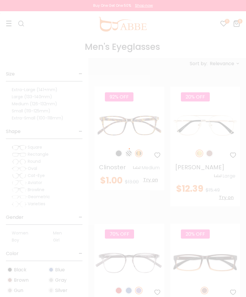
scroll to position [0, 0]
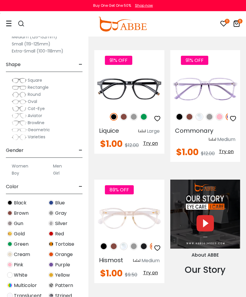
scroll to position [599, 0]
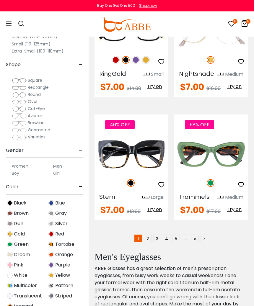
scroll to position [3565, 0]
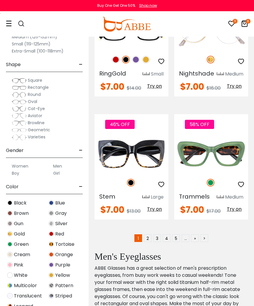
click at [149, 239] on link "2" at bounding box center [148, 238] width 8 height 8
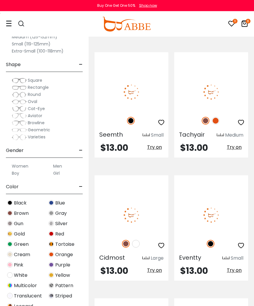
scroll to position [2093, 0]
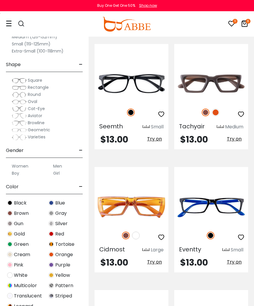
click at [0, 0] on img at bounding box center [0, 0] width 0 height 0
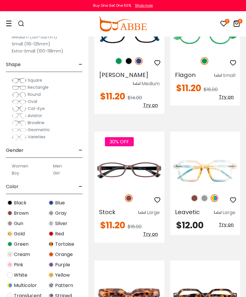
scroll to position [1506, 0]
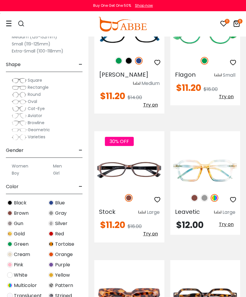
click at [0, 0] on img at bounding box center [0, 0] width 0 height 0
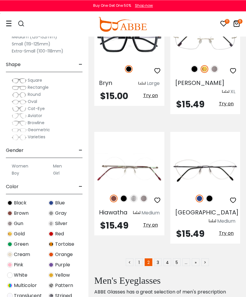
scroll to position [3678, 0]
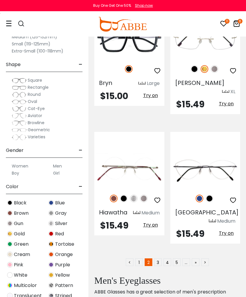
click at [159, 258] on link "3" at bounding box center [158, 262] width 8 height 8
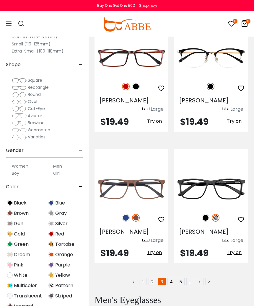
scroll to position [3666, 0]
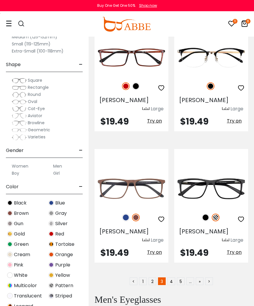
click at [129, 213] on img at bounding box center [126, 217] width 8 height 8
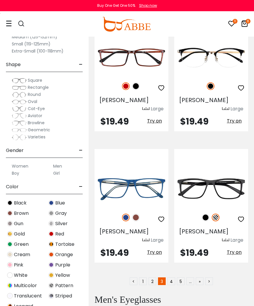
click at [172, 277] on link "4" at bounding box center [171, 281] width 8 height 8
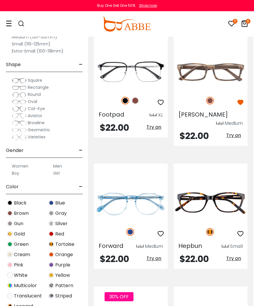
scroll to position [1563, 1]
click at [0, 0] on img at bounding box center [0, 0] width 0 height 0
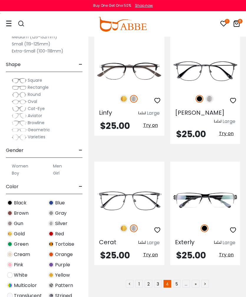
scroll to position [3578, 0]
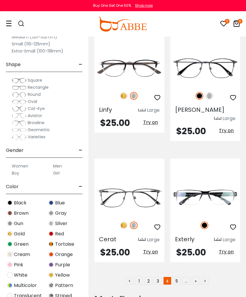
click at [178, 277] on link "5" at bounding box center [177, 281] width 8 height 8
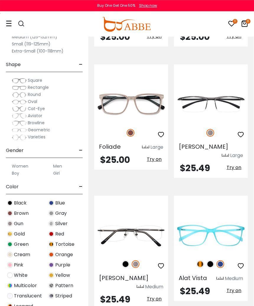
scroll to position [277, 0]
click at [0, 0] on img at bounding box center [0, 0] width 0 height 0
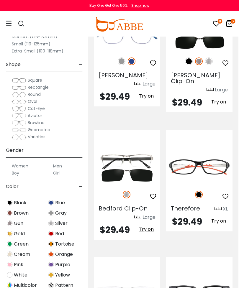
scroll to position [2852, 1]
click at [0, 0] on img at bounding box center [0, 0] width 0 height 0
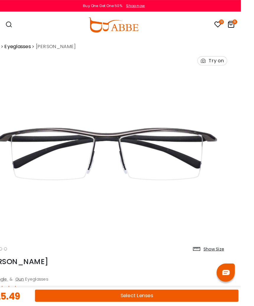
scroll to position [2, 7]
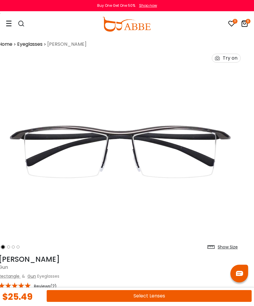
click at [189, 142] on img at bounding box center [120, 151] width 242 height 201
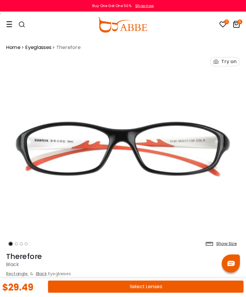
scroll to position [1, 0]
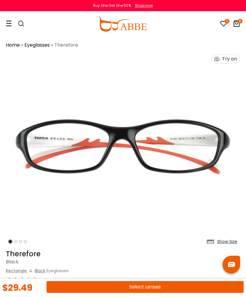
click at [184, 288] on button "Select Lenses" at bounding box center [145, 287] width 197 height 12
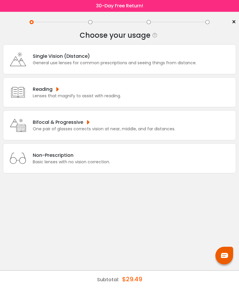
click at [186, 61] on div "General use lenses for common prescriptions and seeing things from distance." at bounding box center [115, 63] width 164 height 6
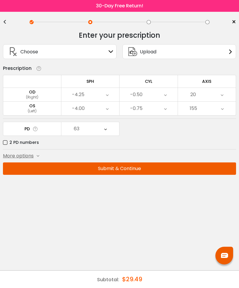
click at [165, 166] on button "Submit & Continue" at bounding box center [119, 168] width 233 height 12
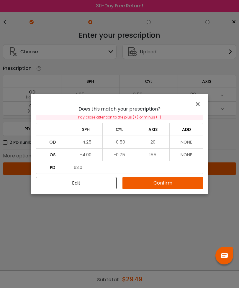
click at [168, 177] on button "Confirm" at bounding box center [162, 183] width 81 height 12
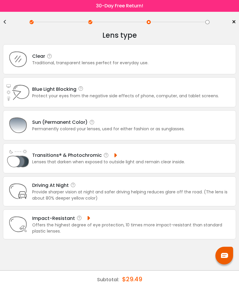
click at [160, 132] on div "Permanently colored your lenses, used for either fashion or as sunglasses." at bounding box center [108, 129] width 152 height 6
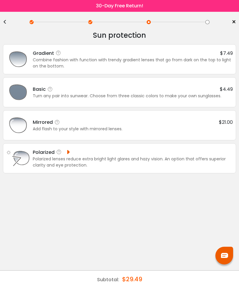
click at [202, 93] on div "Turn any pair into sunwear. Choose from three classic colors to make your own s…" at bounding box center [133, 96] width 200 height 6
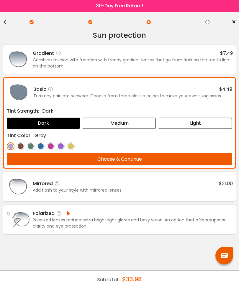
click at [23, 147] on img at bounding box center [21, 146] width 8 height 8
click at [131, 126] on div "Medium" at bounding box center [119, 123] width 73 height 11
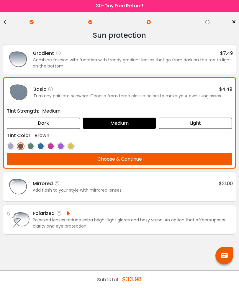
click at [154, 160] on button "Choose & Continue" at bounding box center [119, 159] width 225 height 12
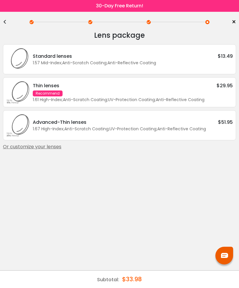
click at [212, 57] on div "Standard lenses $13.49" at bounding box center [133, 55] width 200 height 7
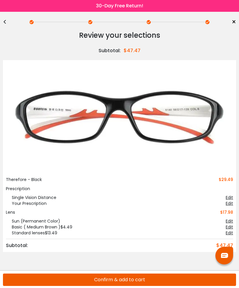
scroll to position [17, 0]
click at [212, 103] on img at bounding box center [119, 120] width 227 height 114
click at [8, 19] on div "< ×" at bounding box center [119, 22] width 233 height 9
click at [8, 22] on div "<" at bounding box center [7, 22] width 9 height 5
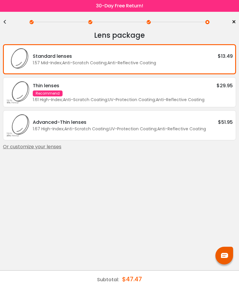
click at [4, 21] on div "<" at bounding box center [7, 22] width 9 height 5
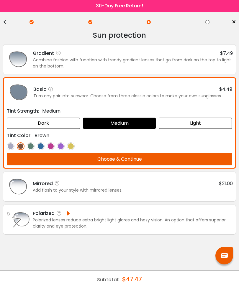
click at [7, 20] on div "<" at bounding box center [7, 22] width 9 height 5
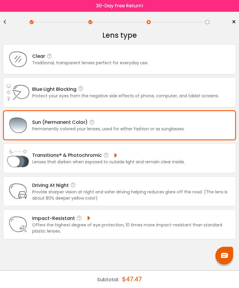
click at [190, 97] on div "Protect your eyes from the negative side effects of phone, computer, and tablet…" at bounding box center [125, 96] width 187 height 6
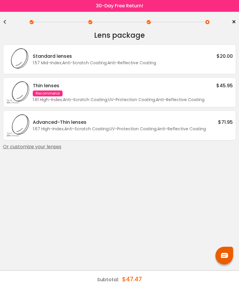
click at [220, 58] on div "$20.00" at bounding box center [224, 55] width 16 height 7
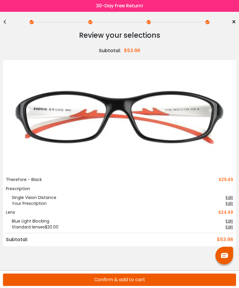
click at [150, 277] on button "Confirm & add to cart" at bounding box center [119, 280] width 233 height 12
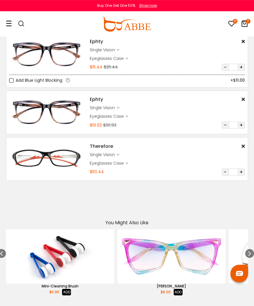
scroll to position [237, 0]
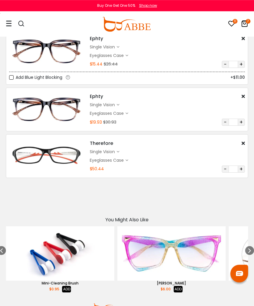
click at [69, 156] on img at bounding box center [46, 155] width 75 height 37
click at [46, 153] on img at bounding box center [46, 155] width 75 height 37
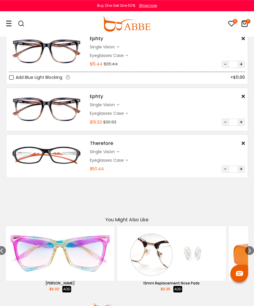
click at [231, 24] on icon at bounding box center [231, 23] width 7 height 7
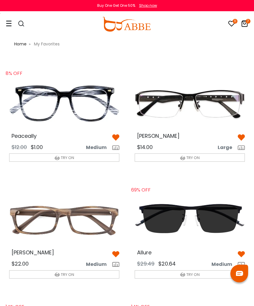
click at [244, 26] on icon at bounding box center [244, 23] width 7 height 7
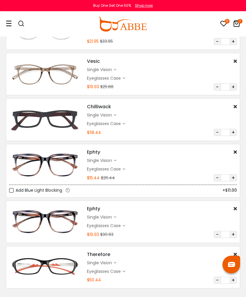
scroll to position [132, 0]
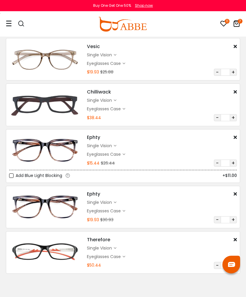
click at [47, 250] on img at bounding box center [45, 252] width 72 height 36
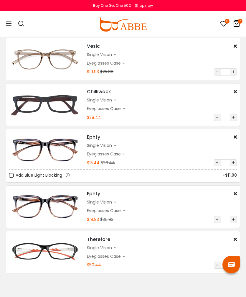
click at [111, 247] on div "single vision" at bounding box center [100, 248] width 27 height 6
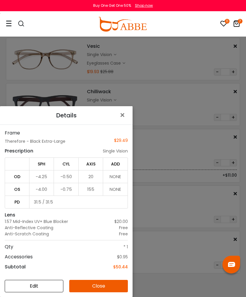
click at [127, 121] on span "×" at bounding box center [123, 115] width 9 height 13
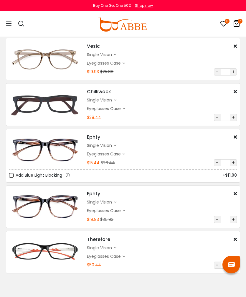
click at [40, 241] on img at bounding box center [45, 252] width 72 height 36
click at [111, 203] on div "single vision" at bounding box center [100, 202] width 27 height 6
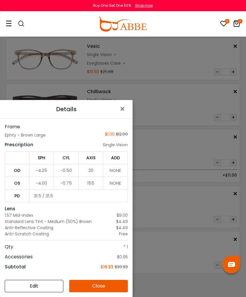
click at [120, 115] on span "×" at bounding box center [123, 109] width 9 height 13
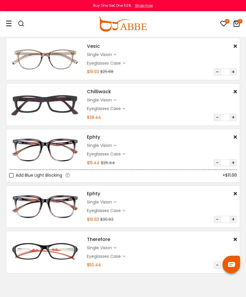
click at [116, 101] on icon at bounding box center [115, 100] width 3 height 3
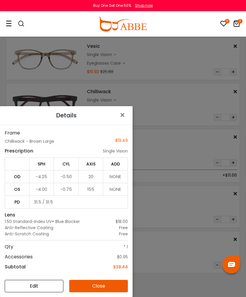
click at [124, 111] on div "Details × Frame Chilliwack - Brown Large $19.49 Prescription single vision SPH …" at bounding box center [123, 148] width 246 height 297
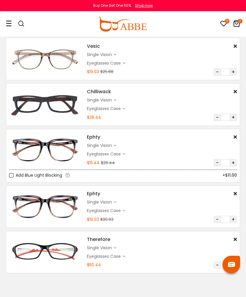
click at [123, 109] on div "Eyeglasses Case" at bounding box center [105, 109] width 36 height 6
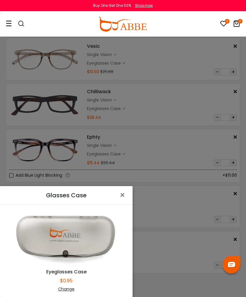
click at [63, 292] on div "Change" at bounding box center [66, 289] width 118 height 6
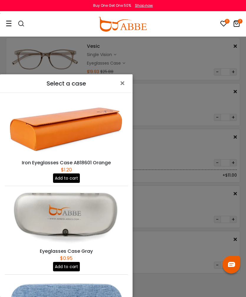
scroll to position [0, 0]
click at [120, 89] on span "×" at bounding box center [123, 83] width 9 height 13
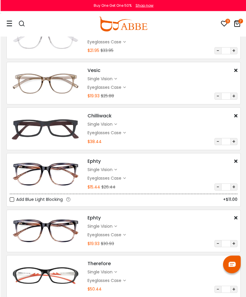
scroll to position [109, 0]
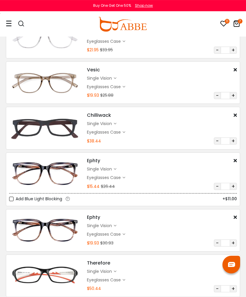
click at [237, 261] on icon at bounding box center [235, 262] width 3 height 5
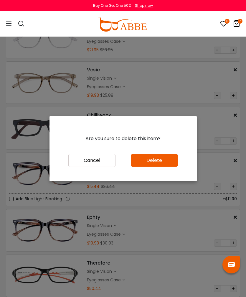
click at [169, 167] on button "Delete" at bounding box center [154, 160] width 47 height 12
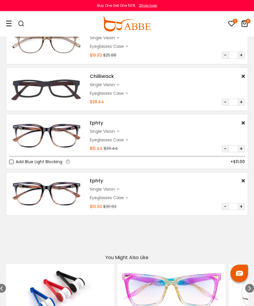
scroll to position [153, 0]
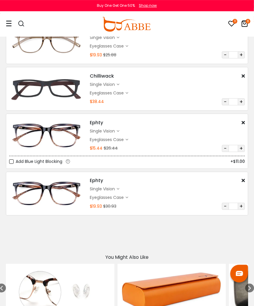
click at [116, 83] on div "single vision" at bounding box center [103, 84] width 27 height 6
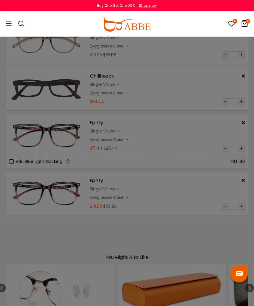
scroll to position [153, 0]
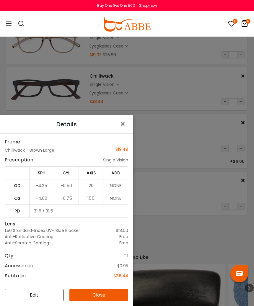
click at [124, 130] on span "×" at bounding box center [123, 124] width 9 height 13
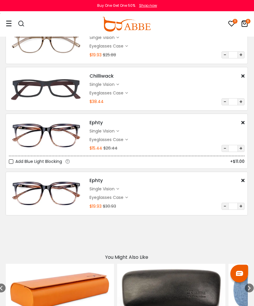
click at [121, 189] on div "single vision $17.98" at bounding box center [166, 189] width 155 height 6
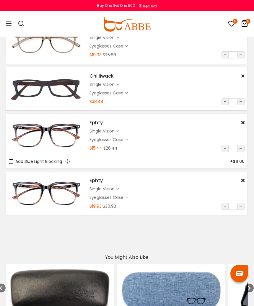
click at [116, 190] on div "single vision" at bounding box center [102, 189] width 27 height 6
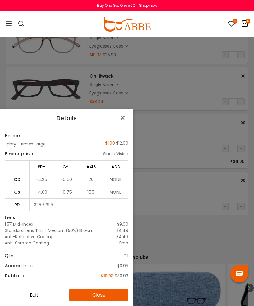
click at [124, 124] on span "×" at bounding box center [123, 117] width 9 height 13
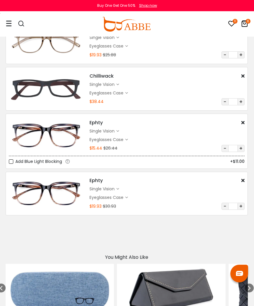
click at [117, 134] on div "Ephty $1.00 $12.00 single vision $13.49 Qty:" at bounding box center [166, 135] width 161 height 33
click at [115, 131] on div "single vision" at bounding box center [102, 131] width 27 height 6
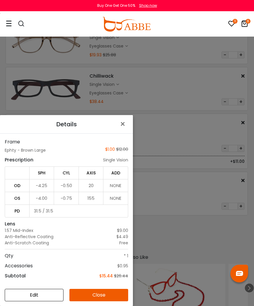
click at [118, 133] on button "×" at bounding box center [124, 124] width 18 height 18
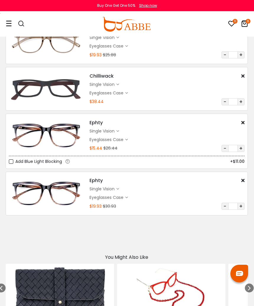
click at [119, 82] on div "single vision" at bounding box center [103, 84] width 29 height 6
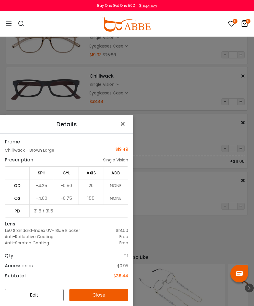
click at [125, 130] on span "×" at bounding box center [123, 124] width 9 height 13
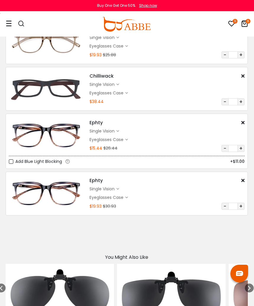
click at [114, 129] on div "single vision" at bounding box center [102, 131] width 27 height 6
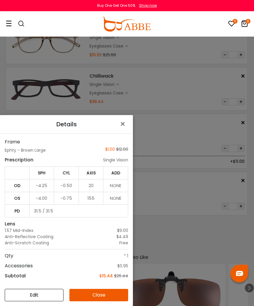
click at [49, 297] on button "Edit" at bounding box center [34, 295] width 59 height 12
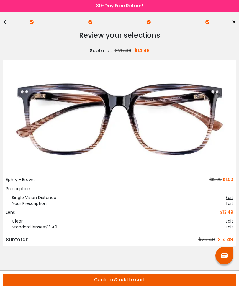
click at [229, 196] on div "Edit" at bounding box center [229, 198] width 7 height 6
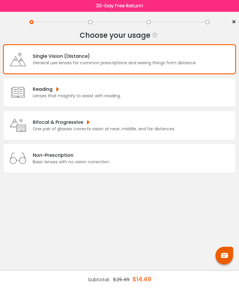
click at [195, 63] on div "General use lenses for common prescriptions and seeing things from distance." at bounding box center [115, 63] width 164 height 6
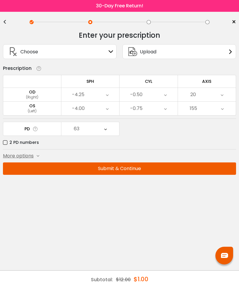
click at [162, 170] on button "Submit & Continue" at bounding box center [119, 168] width 233 height 12
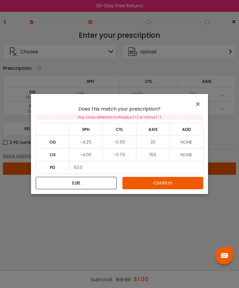
click at [162, 185] on button "Confirm" at bounding box center [162, 183] width 81 height 12
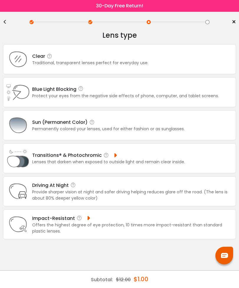
click at [191, 93] on div "Blue Light Blocking Blue Light Blocking Blue Light blocking lenses offer the be…" at bounding box center [125, 89] width 187 height 7
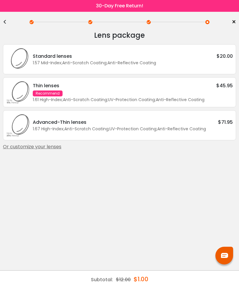
click at [218, 62] on div "1.57 Mid-Index ; Anti-Scratch Coating ; Anti-Reflective Coating ;" at bounding box center [133, 63] width 200 height 6
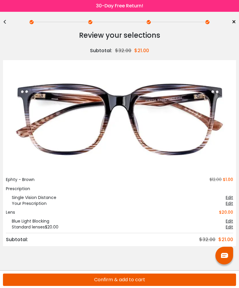
click at [210, 112] on img at bounding box center [119, 120] width 227 height 114
click at [227, 24] on link "×" at bounding box center [231, 22] width 9 height 9
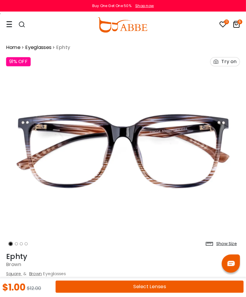
scroll to position [1, 0]
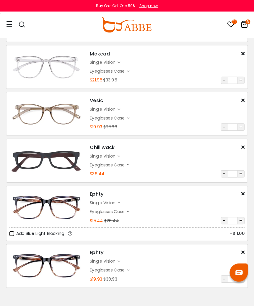
scroll to position [82, 0]
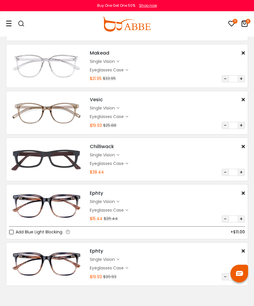
click at [231, 17] on div "11" at bounding box center [231, 24] width 7 height 25
click at [228, 25] on icon at bounding box center [231, 23] width 7 height 7
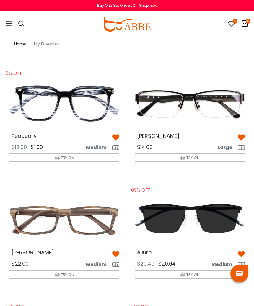
click at [39, 216] on img at bounding box center [63, 220] width 119 height 60
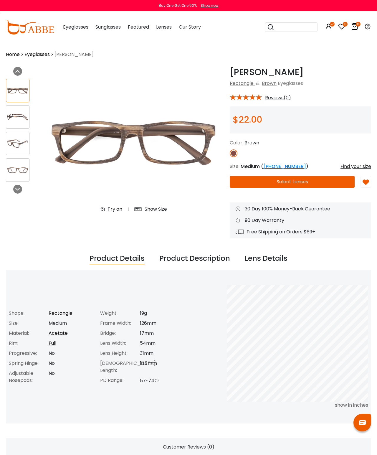
click at [23, 121] on img at bounding box center [17, 116] width 23 height 11
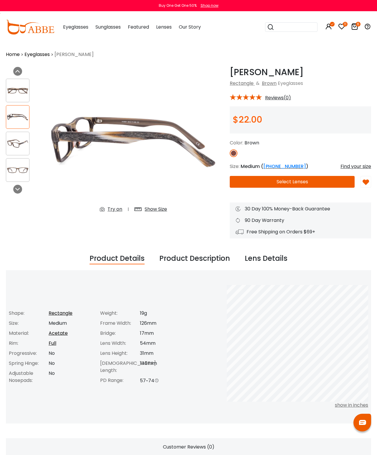
click at [25, 144] on img at bounding box center [17, 143] width 23 height 11
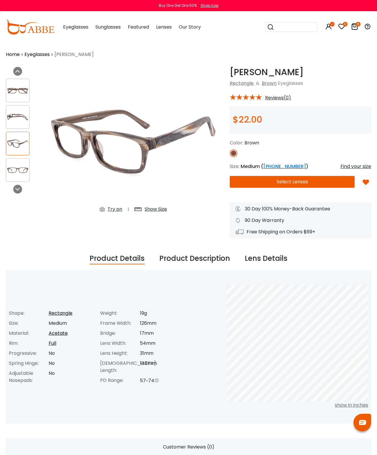
click at [19, 175] on img at bounding box center [17, 170] width 23 height 11
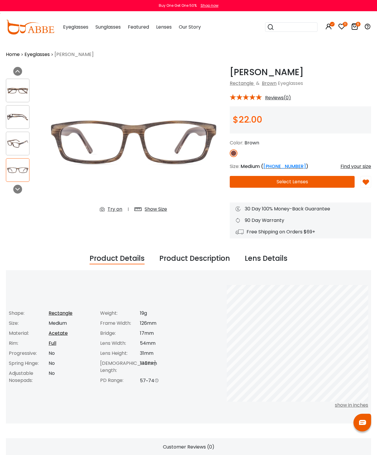
click at [18, 90] on img at bounding box center [17, 90] width 23 height 11
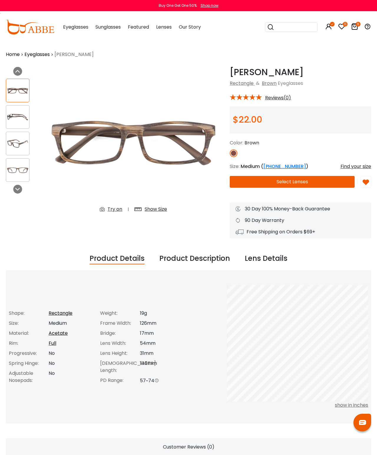
click at [21, 113] on img at bounding box center [17, 116] width 23 height 11
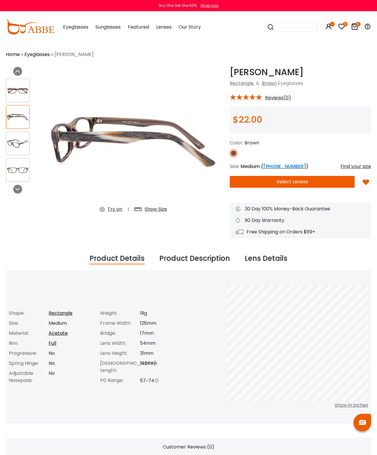
click at [290, 185] on button "Select Lenses" at bounding box center [292, 182] width 125 height 12
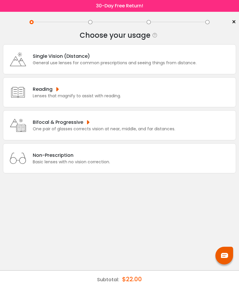
click at [199, 61] on div "Single Vision (Distance) General use lenses for common prescriptions and seeing…" at bounding box center [119, 59] width 233 height 30
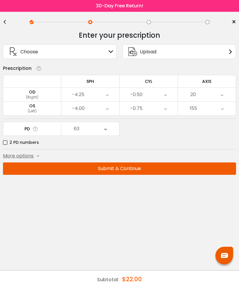
click at [170, 167] on button "Submit & Continue" at bounding box center [119, 168] width 233 height 12
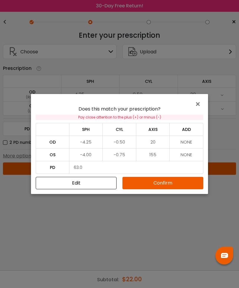
click at [167, 182] on button "Confirm" at bounding box center [162, 183] width 81 height 12
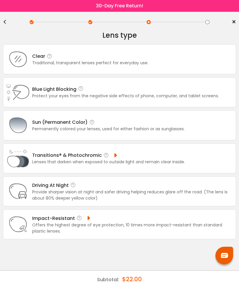
click at [28, 95] on icon at bounding box center [18, 92] width 24 height 24
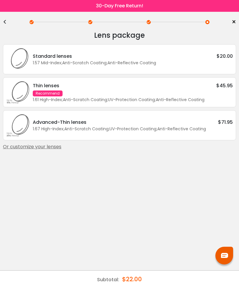
click at [216, 59] on div "Standard lenses $20.00" at bounding box center [133, 55] width 200 height 7
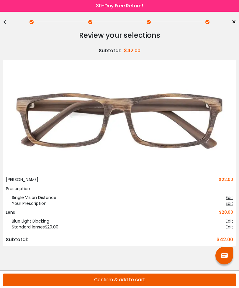
click at [234, 22] on span "×" at bounding box center [233, 22] width 4 height 9
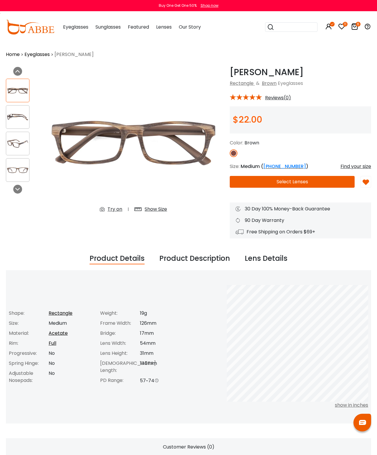
click at [340, 24] on icon at bounding box center [341, 26] width 7 height 7
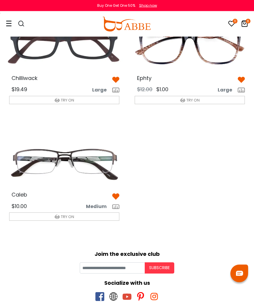
scroll to position [525, 0]
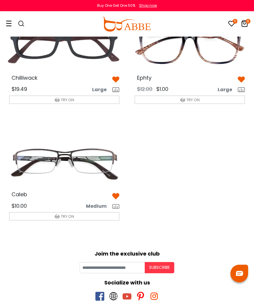
click at [90, 156] on img at bounding box center [63, 162] width 119 height 60
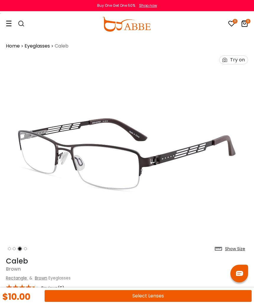
click at [188, 291] on button "Select Lenses" at bounding box center [148, 296] width 207 height 12
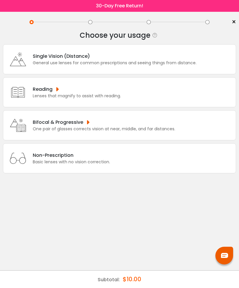
click at [187, 66] on div "General use lenses for common prescriptions and seeing things from distance." at bounding box center [115, 63] width 164 height 6
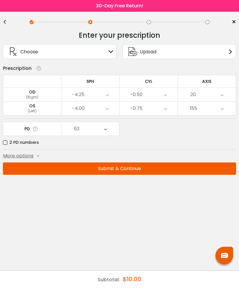
click at [170, 175] on button "Submit & Continue" at bounding box center [119, 168] width 233 height 12
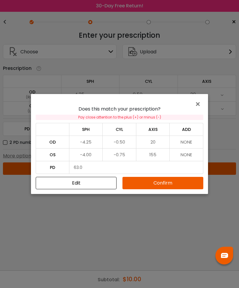
click at [171, 188] on button "Confirm" at bounding box center [162, 183] width 81 height 12
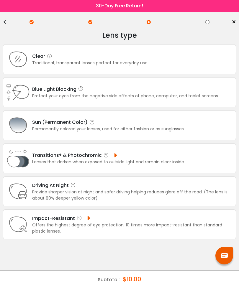
click at [161, 93] on div "Blue Light Blocking Blue Light Blocking Blue Light blocking lenses offer the be…" at bounding box center [125, 89] width 187 height 7
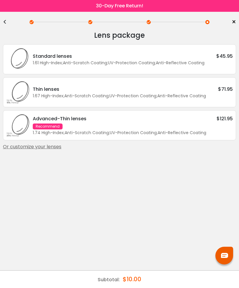
click at [235, 22] on span "×" at bounding box center [233, 22] width 4 height 9
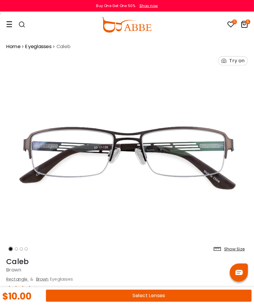
scroll to position [2, 0]
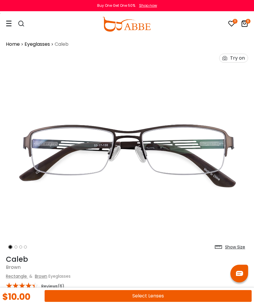
click at [11, 26] on icon at bounding box center [9, 23] width 6 height 6
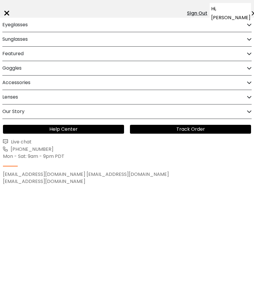
click at [32, 26] on div "Eyeglasses" at bounding box center [126, 25] width 249 height 14
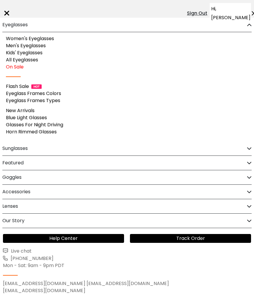
click at [4, 61] on div "Women's Eyeglasses Men's Eyeglasses Kids' Eyeglasses All Eyeglasses On Sale Fla…" at bounding box center [127, 86] width 254 height 109
click at [35, 63] on link "All Eyeglasses" at bounding box center [22, 59] width 32 height 7
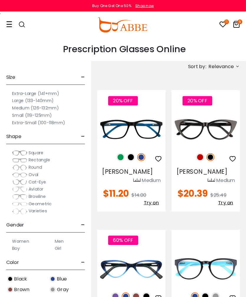
scroll to position [1, 0]
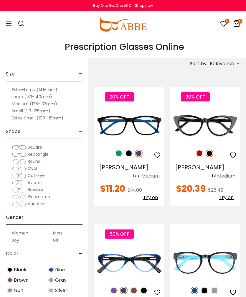
click at [231, 62] on span "Relevance" at bounding box center [222, 63] width 24 height 11
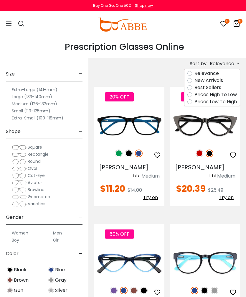
click at [222, 103] on label "Prices Low To High" at bounding box center [216, 101] width 42 height 7
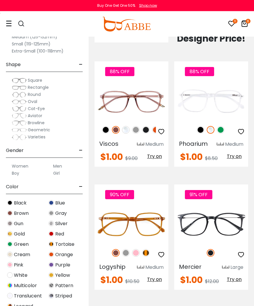
scroll to position [396, 0]
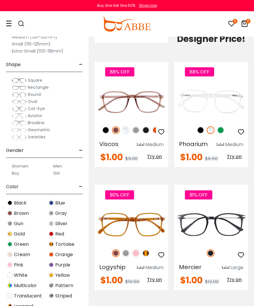
click at [59, 163] on label "Men" at bounding box center [57, 165] width 9 height 7
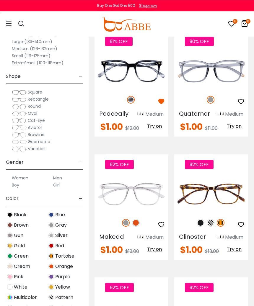
scroll to position [1172, 0]
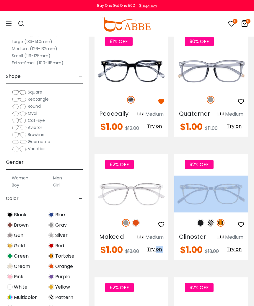
click at [53, 175] on label "Men" at bounding box center [57, 177] width 9 height 7
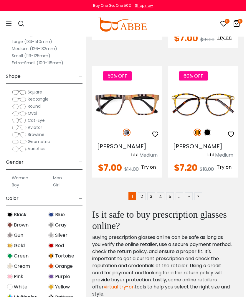
scroll to position [3636, 1]
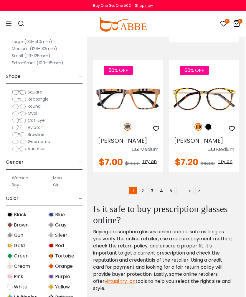
click at [144, 194] on link "2" at bounding box center [143, 191] width 8 height 8
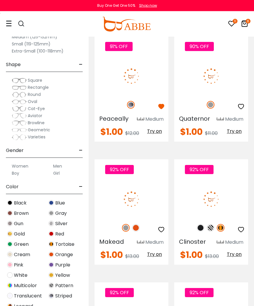
scroll to position [1653, 0]
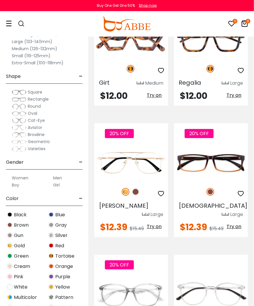
scroll to position [1629, 1]
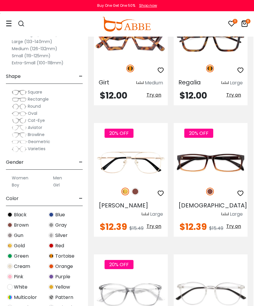
click at [0, 0] on img at bounding box center [0, 0] width 0 height 0
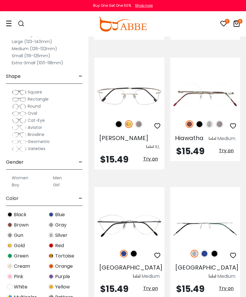
scroll to position [3606, 0]
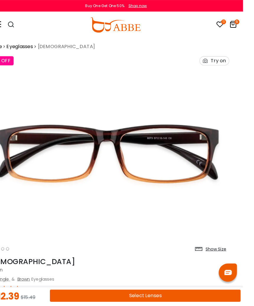
scroll to position [2, 7]
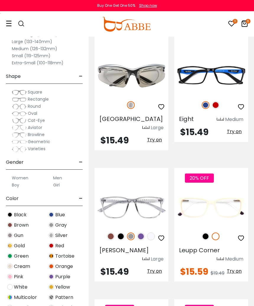
click at [0, 0] on img at bounding box center [0, 0] width 0 height 0
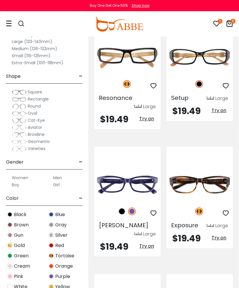
click at [121, 208] on img at bounding box center [122, 212] width 8 height 8
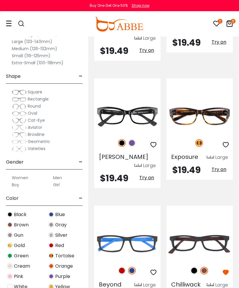
click at [121, 267] on img at bounding box center [122, 271] width 8 height 8
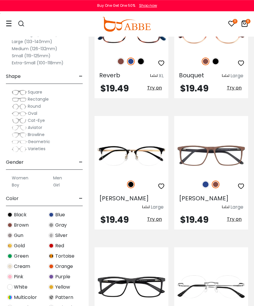
scroll to position [95, 0]
click at [0, 0] on img at bounding box center [0, 0] width 0 height 0
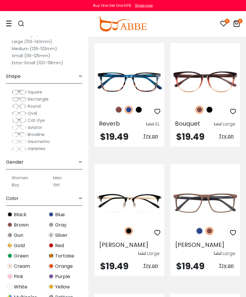
scroll to position [62, 0]
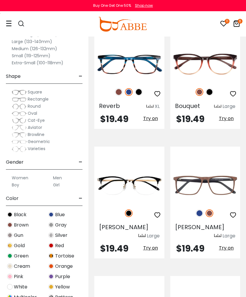
click at [200, 216] on img at bounding box center [200, 213] width 8 height 8
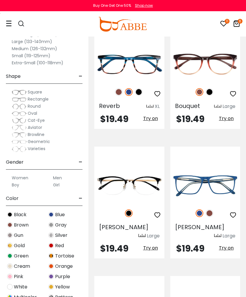
click at [210, 214] on img at bounding box center [210, 213] width 8 height 8
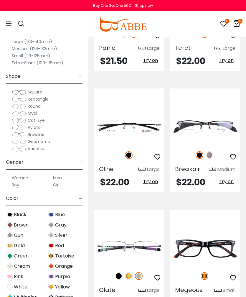
scroll to position [2148, 0]
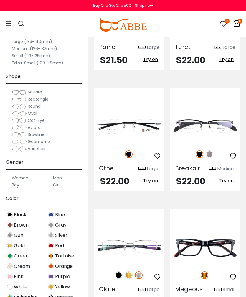
click at [0, 0] on img at bounding box center [0, 0] width 0 height 0
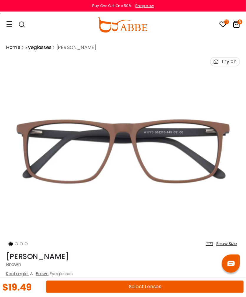
scroll to position [1, 0]
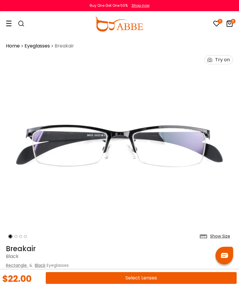
click at [219, 137] on img at bounding box center [119, 146] width 227 height 189
click at [192, 143] on img at bounding box center [119, 146] width 227 height 189
click at [18, 236] on ol at bounding box center [26, 236] width 41 height 11
click at [21, 236] on li at bounding box center [20, 236] width 3 height 3
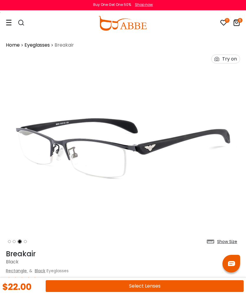
click at [31, 244] on ol at bounding box center [26, 242] width 41 height 11
click at [29, 242] on ol at bounding box center [26, 242] width 41 height 11
click at [26, 242] on li at bounding box center [25, 242] width 3 height 3
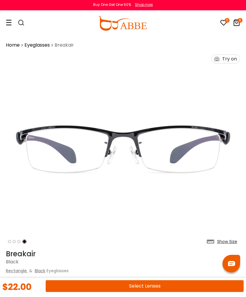
scroll to position [1, 0]
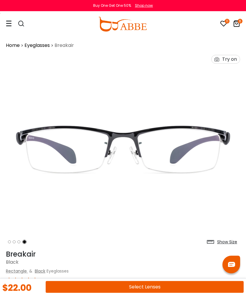
click at [17, 242] on li at bounding box center [18, 241] width 3 height 3
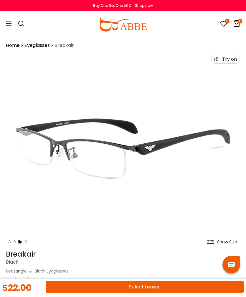
click at [172, 284] on button "Select Lenses" at bounding box center [145, 287] width 198 height 12
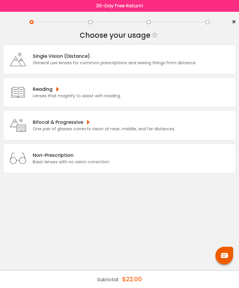
click at [192, 59] on div "Single Vision (Distance)" at bounding box center [115, 55] width 164 height 7
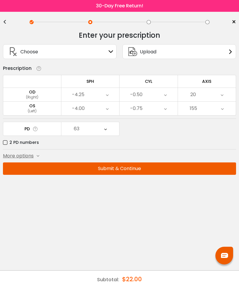
click at [165, 169] on button "Submit & Continue" at bounding box center [119, 168] width 233 height 12
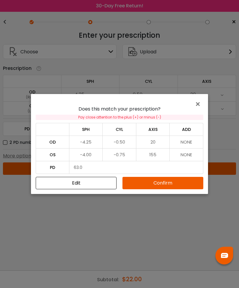
click at [163, 186] on button "Confirm" at bounding box center [162, 183] width 81 height 12
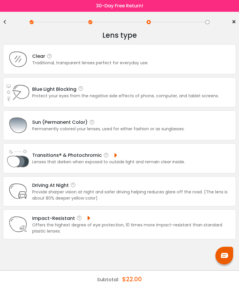
click at [176, 59] on div "Clear Traditional, transparent lenses perfect for everyday use." at bounding box center [119, 59] width 233 height 30
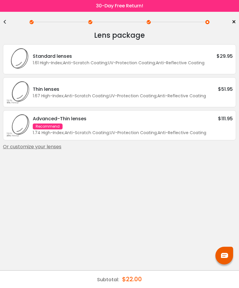
click at [2, 16] on div "< × Choose your usage Single Vision (Distance) This lens helps you see details …" at bounding box center [119, 150] width 239 height 276
click at [1, 16] on div "< × Choose your usage Single Vision (Distance) This lens helps you see details …" at bounding box center [119, 150] width 239 height 276
click at [4, 23] on div "<" at bounding box center [7, 22] width 9 height 5
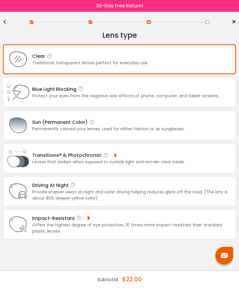
click at [191, 96] on div "Protect your eyes from the negative side effects of phone, computer, and tablet…" at bounding box center [125, 96] width 187 height 6
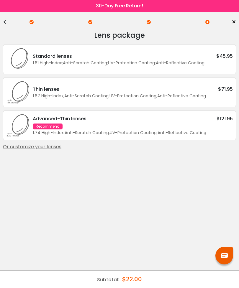
click at [222, 62] on div "1.61 High-Index ; Anti-Scratch Coating ; UV-Protection Coating ; Anti-Reflectiv…" at bounding box center [133, 63] width 200 height 6
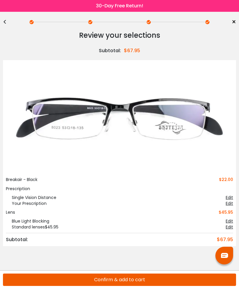
click at [232, 23] on span "×" at bounding box center [233, 22] width 4 height 9
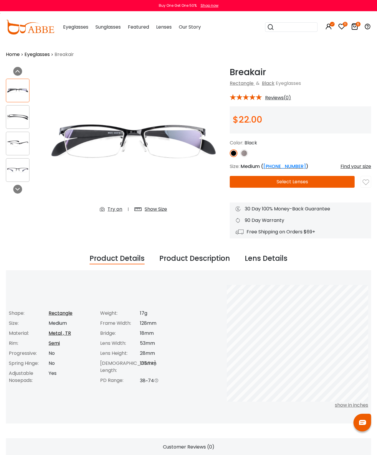
click at [345, 28] on icon at bounding box center [341, 26] width 7 height 7
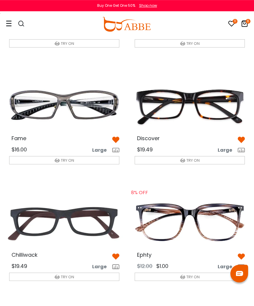
scroll to position [354, 0]
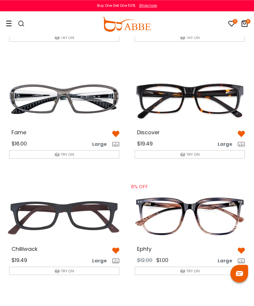
click at [229, 101] on img at bounding box center [189, 100] width 119 height 60
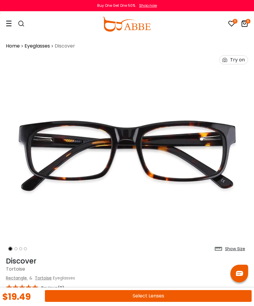
click at [195, 291] on button "Select Lenses" at bounding box center [148, 296] width 206 height 12
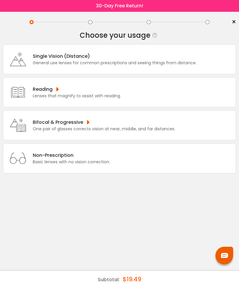
click at [196, 65] on div "Single Vision (Distance) General use lenses for common prescriptions and seeing…" at bounding box center [119, 59] width 233 height 30
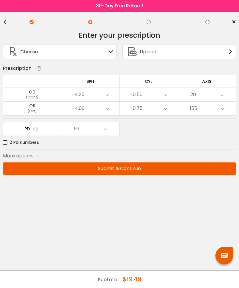
click at [188, 174] on button "Submit & Continue" at bounding box center [119, 168] width 233 height 12
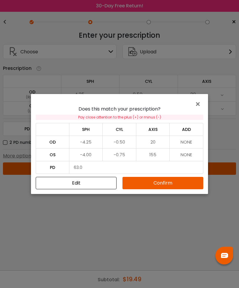
click at [182, 187] on button "Confirm" at bounding box center [162, 183] width 81 height 12
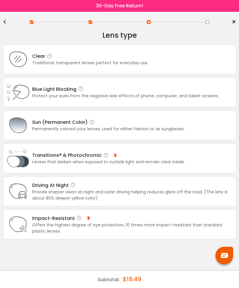
click at [195, 96] on div "Protect your eyes from the negative side effects of phone, computer, and tablet…" at bounding box center [125, 96] width 187 height 6
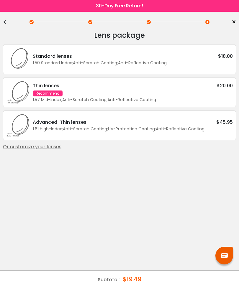
click at [212, 65] on div "1.50 Standard Index ; Anti-Scratch Coating ; Anti-Reflective Coating ;" at bounding box center [133, 63] width 200 height 6
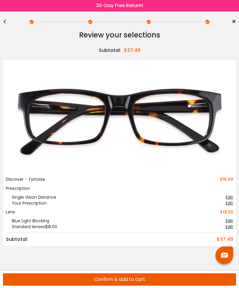
click at [234, 21] on span "×" at bounding box center [233, 22] width 4 height 9
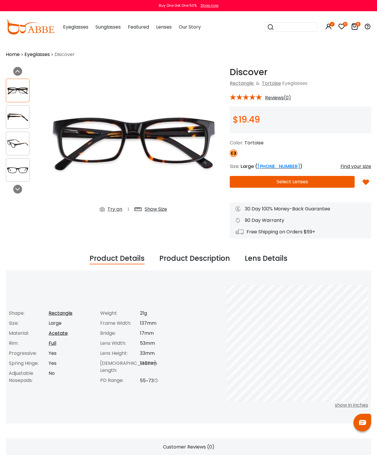
click at [344, 29] on icon at bounding box center [341, 26] width 7 height 7
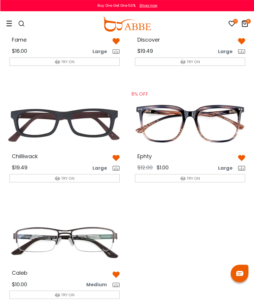
scroll to position [447, 0]
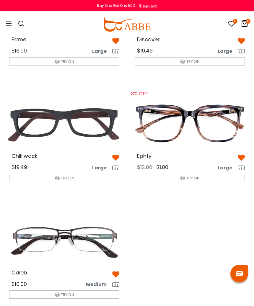
click at [100, 243] on img at bounding box center [63, 240] width 119 height 60
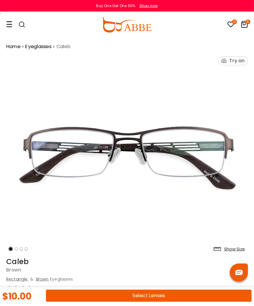
scroll to position [2, 0]
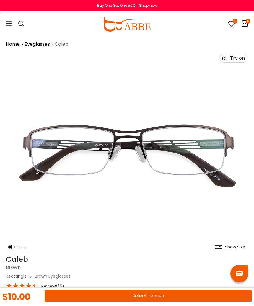
click at [220, 150] on img at bounding box center [127, 151] width 242 height 201
click at [216, 155] on img at bounding box center [127, 151] width 242 height 201
click at [186, 297] on button "Select Lenses" at bounding box center [148, 296] width 207 height 12
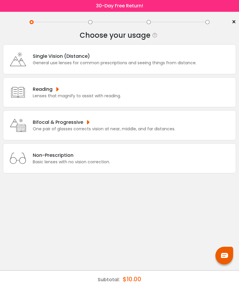
click at [205, 60] on div "Single Vision (Distance) General use lenses for common prescriptions and seeing…" at bounding box center [119, 59] width 233 height 30
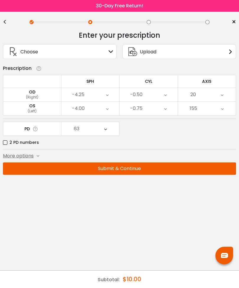
click at [189, 170] on button "Submit & Continue" at bounding box center [119, 168] width 233 height 12
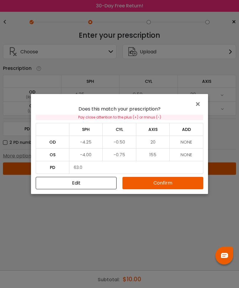
click at [187, 185] on button "Confirm" at bounding box center [162, 183] width 81 height 12
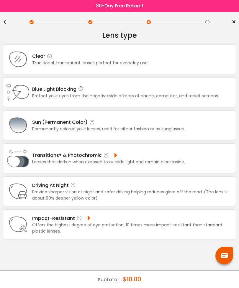
click at [200, 63] on div "Clear Traditional, transparent lenses perfect for everyday use." at bounding box center [119, 59] width 233 height 30
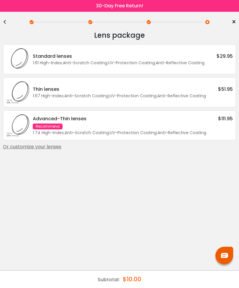
click at [234, 25] on span "×" at bounding box center [233, 22] width 4 height 9
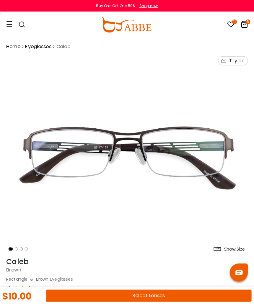
scroll to position [2, 0]
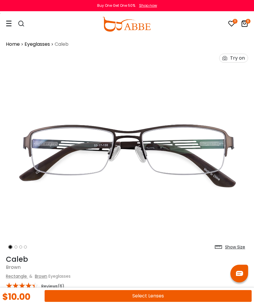
click at [246, 24] on icon at bounding box center [244, 23] width 7 height 7
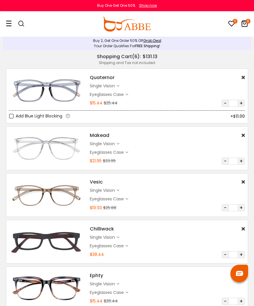
click at [153, 39] on link "Grab Deal" at bounding box center [152, 40] width 18 height 5
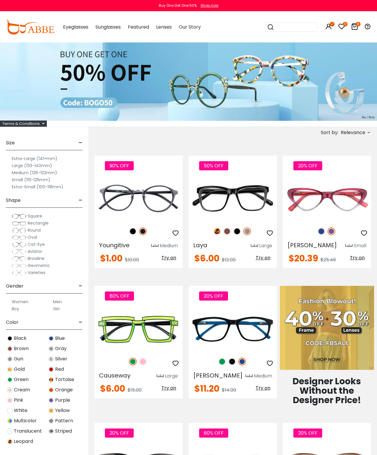
click at [358, 136] on span "Relevance" at bounding box center [353, 132] width 24 height 11
click at [353, 173] on label "Prices Low To High" at bounding box center [347, 170] width 42 height 7
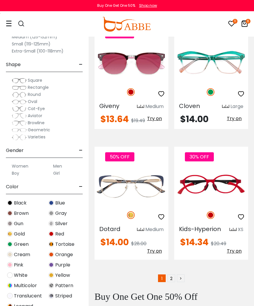
scroll to position [3642, 0]
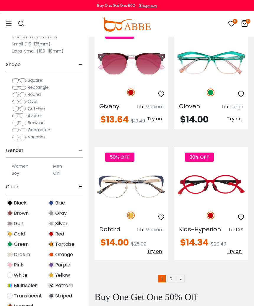
click at [172, 274] on link "2" at bounding box center [171, 278] width 8 height 8
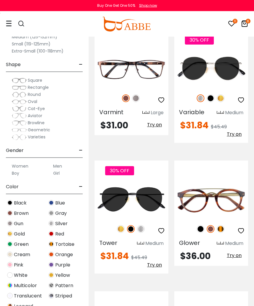
scroll to position [3527, 0]
click at [246, 23] on icon "6" at bounding box center [247, 21] width 5 height 5
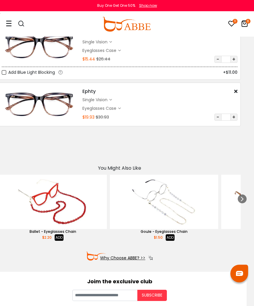
scroll to position [242, 7]
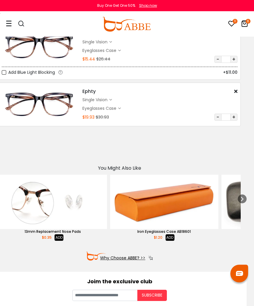
click at [176, 203] on img "7 / 51" at bounding box center [164, 202] width 108 height 54
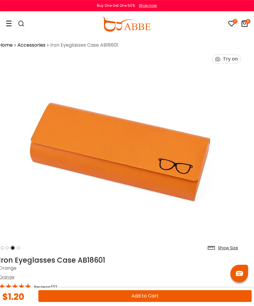
scroll to position [0, 7]
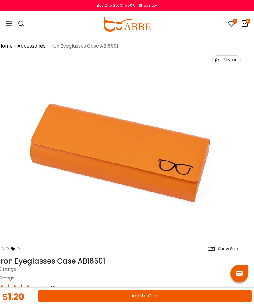
click at [11, 20] on icon at bounding box center [9, 23] width 6 height 6
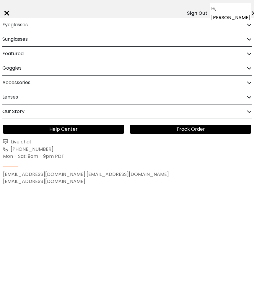
click at [224, 10] on span "Hi, [PERSON_NAME]" at bounding box center [230, 13] width 39 height 18
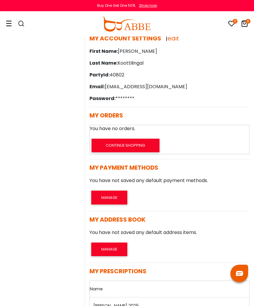
click at [248, 24] on icon "6" at bounding box center [247, 21] width 5 height 5
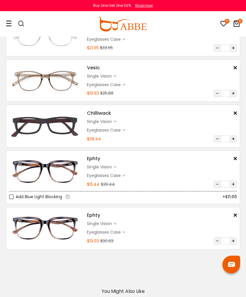
scroll to position [111, 0]
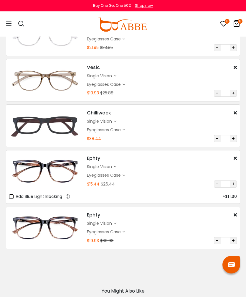
click at [125, 234] on div "Eyeglasses Case" at bounding box center [106, 232] width 38 height 6
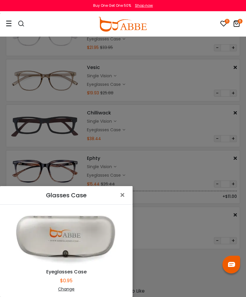
click at [71, 288] on div "Change" at bounding box center [66, 289] width 118 height 6
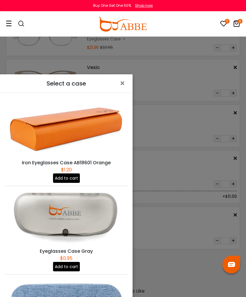
click at [69, 182] on button "Add to cart" at bounding box center [66, 177] width 27 height 9
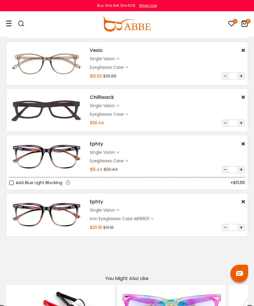
scroll to position [132, 0]
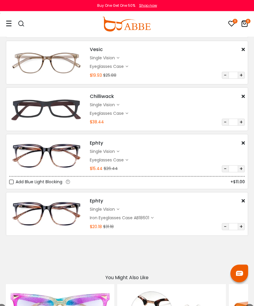
click at [125, 159] on div "Eyeglasses Case" at bounding box center [108, 160] width 36 height 6
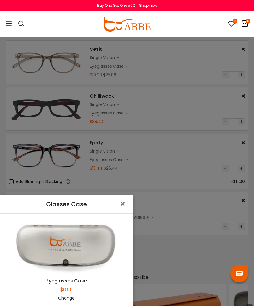
click at [72, 297] on div "Change" at bounding box center [66, 298] width 118 height 6
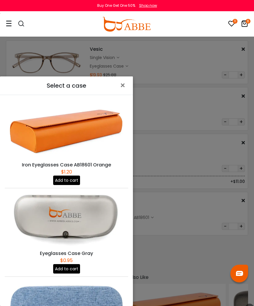
click at [74, 184] on button "Add to cart" at bounding box center [66, 179] width 27 height 9
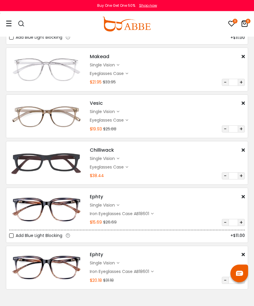
scroll to position [77, 0]
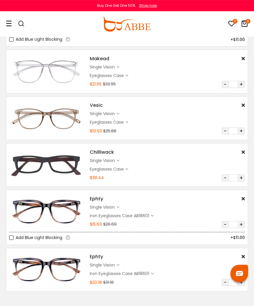
click at [125, 169] on div "Eyeglasses Case" at bounding box center [108, 169] width 36 height 6
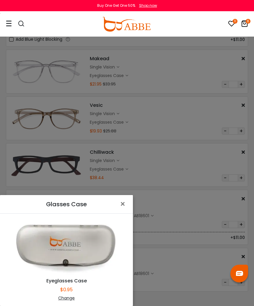
click at [73, 297] on div "Change" at bounding box center [66, 298] width 118 height 6
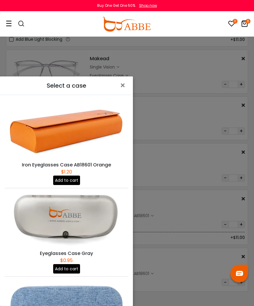
scroll to position [0, 0]
click at [68, 182] on button "Add to cart" at bounding box center [66, 179] width 27 height 9
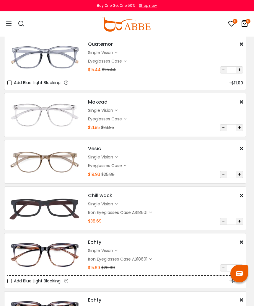
scroll to position [33, 2]
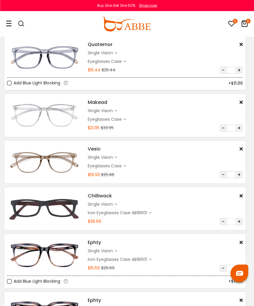
click at [125, 63] on div "Eyeglasses Case" at bounding box center [107, 61] width 38 height 6
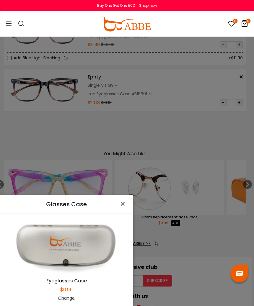
scroll to position [265, 2]
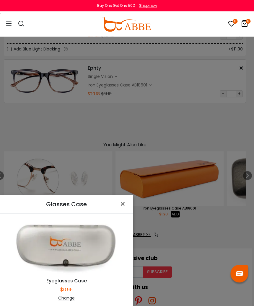
click at [72, 297] on div "Change" at bounding box center [66, 298] width 118 height 6
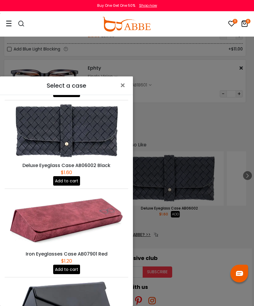
scroll to position [361, 0]
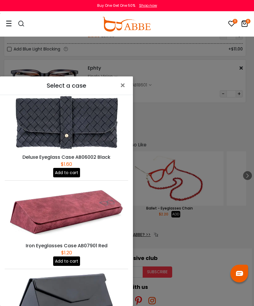
click at [66, 262] on button "Add to cart" at bounding box center [66, 260] width 27 height 9
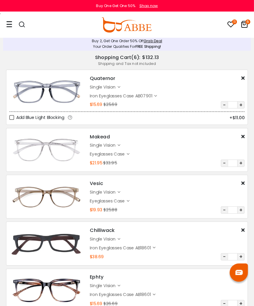
scroll to position [2, 0]
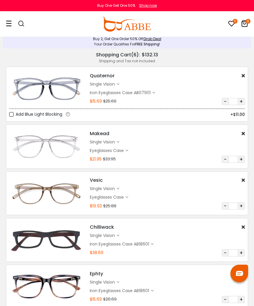
click at [125, 151] on div "Eyeglasses Case" at bounding box center [108, 150] width 36 height 6
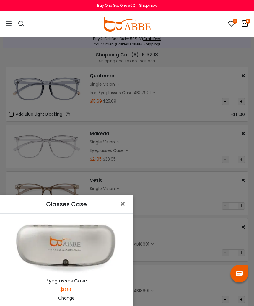
click at [159, 146] on div "Glasses Case × Eyeglasses Case $0.95 Change" at bounding box center [127, 153] width 254 height 306
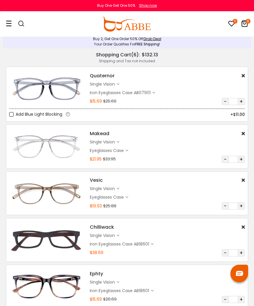
click at [121, 151] on div "Eyeglasses Case" at bounding box center [108, 150] width 36 height 6
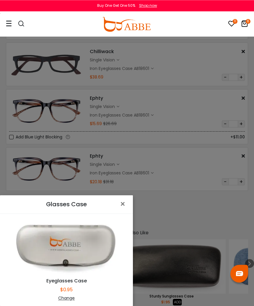
scroll to position [196, 0]
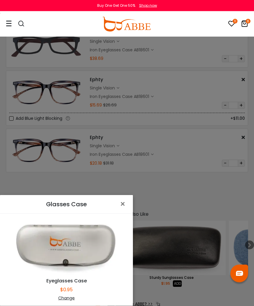
click at [72, 297] on div "Change" at bounding box center [66, 298] width 118 height 6
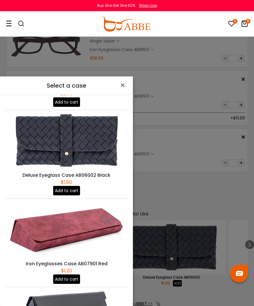
scroll to position [346, 0]
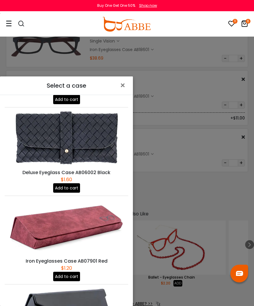
click at [173, 181] on div "Select a case × Iron Eyeglasses Case AB18601 Orange $1.20 Add to cart Eyeglasse…" at bounding box center [127, 153] width 254 height 306
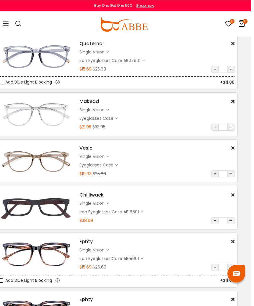
scroll to position [0, 7]
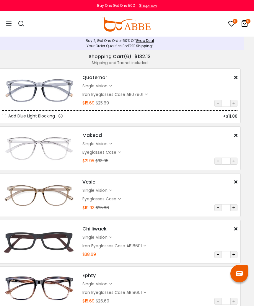
click at [147, 96] on div "Iron Eyeglasses Case AB07901" at bounding box center [114, 94] width 65 height 6
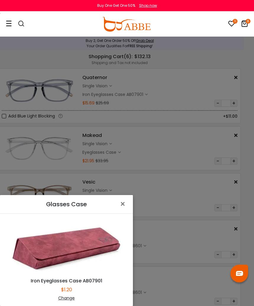
click at [69, 297] on div "Change" at bounding box center [66, 298] width 118 height 6
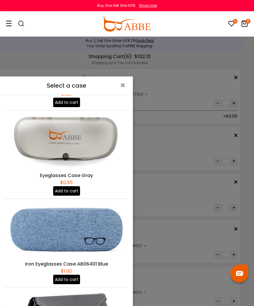
scroll to position [87, 0]
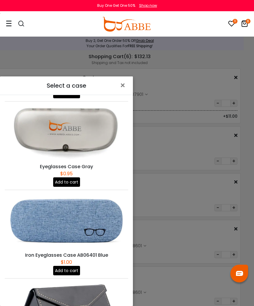
click at [101, 212] on img at bounding box center [66, 221] width 123 height 62
click at [75, 266] on button "Add to cart" at bounding box center [66, 270] width 27 height 9
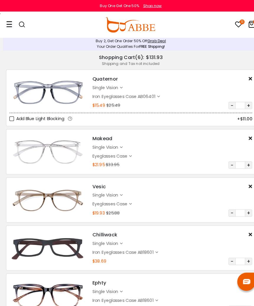
scroll to position [2, 0]
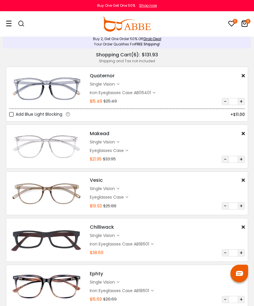
click at [128, 152] on div "Eyeglasses Case" at bounding box center [109, 150] width 38 height 6
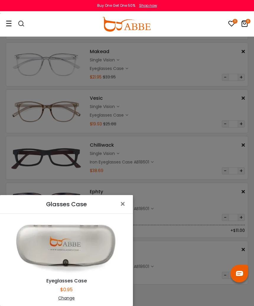
scroll to position [96, 0]
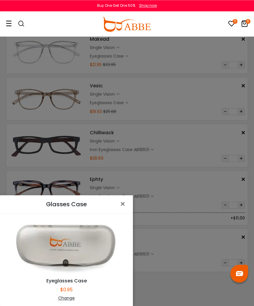
click at [70, 297] on div "Change" at bounding box center [66, 298] width 118 height 6
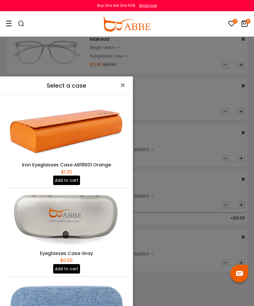
click at [100, 297] on img at bounding box center [66, 308] width 123 height 62
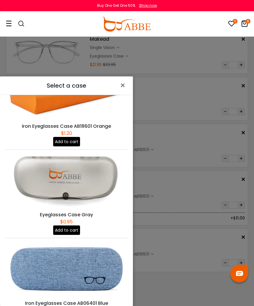
scroll to position [89, 0]
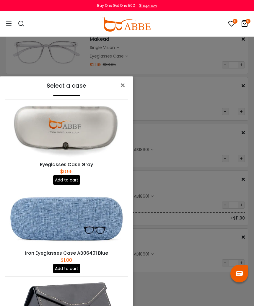
click at [75, 273] on button "Add to cart" at bounding box center [66, 268] width 27 height 9
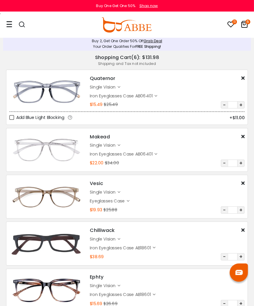
scroll to position [2, 0]
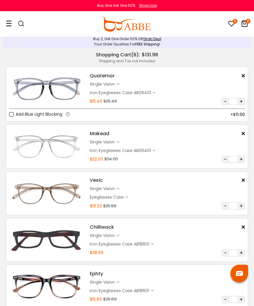
click at [130, 202] on div "Vesic $1.00 $6.95 single vision $17.98 $0.95" at bounding box center [167, 193] width 161 height 33
click at [131, 197] on div "Eyeglasses Case $0.95" at bounding box center [167, 196] width 155 height 7
click at [125, 198] on div "Eyeglasses Case" at bounding box center [108, 197] width 36 height 6
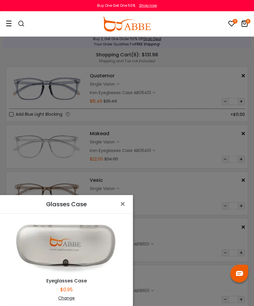
click at [74, 297] on div "Change" at bounding box center [66, 298] width 118 height 6
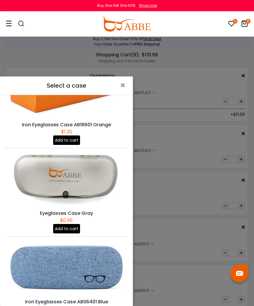
scroll to position [83, 0]
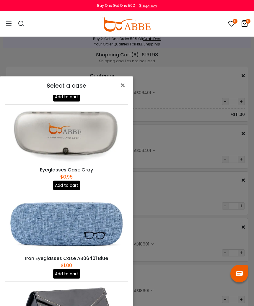
click at [75, 269] on button "Add to cart" at bounding box center [66, 273] width 27 height 9
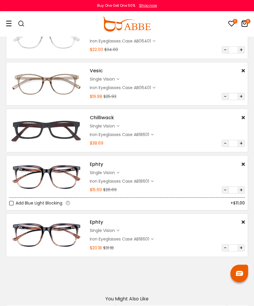
scroll to position [111, 0]
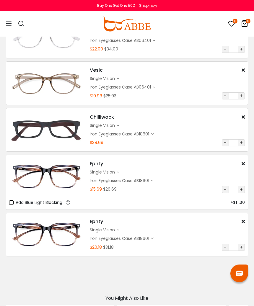
click at [116, 128] on div "single vision" at bounding box center [103, 126] width 27 height 6
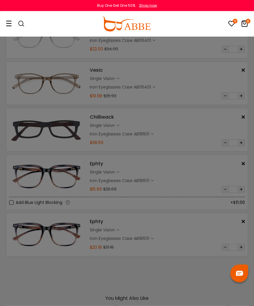
scroll to position [112, 0]
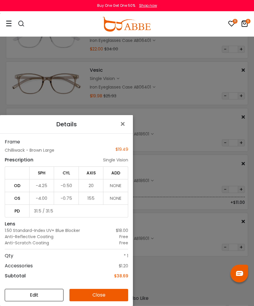
click at [123, 130] on span "×" at bounding box center [123, 124] width 9 height 13
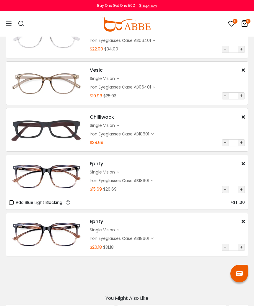
click at [119, 172] on icon at bounding box center [117, 172] width 3 height 3
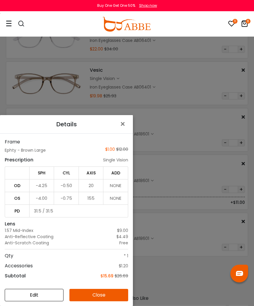
click at [124, 130] on span "×" at bounding box center [123, 124] width 9 height 13
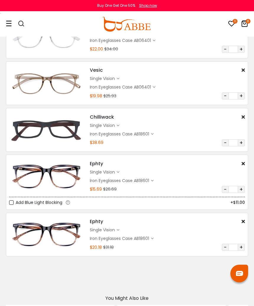
click at [116, 229] on div "single vision" at bounding box center [103, 230] width 27 height 6
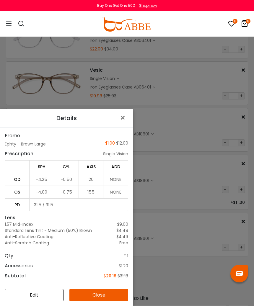
click at [106, 297] on button "Close" at bounding box center [98, 295] width 59 height 12
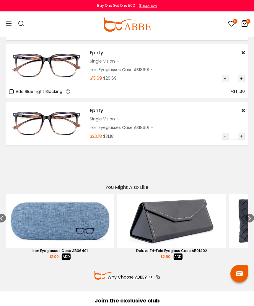
scroll to position [223, 0]
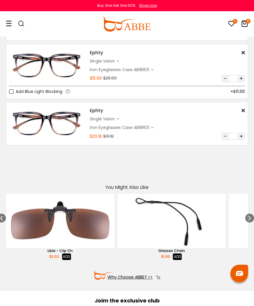
click at [179, 256] on button "ADD" at bounding box center [177, 256] width 9 height 6
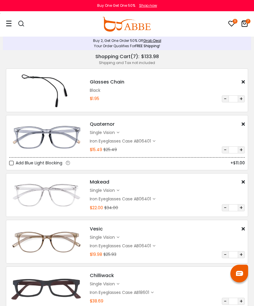
click at [241, 99] on button "+" at bounding box center [240, 98] width 7 height 7
click at [46, 94] on img at bounding box center [46, 90] width 75 height 37
click at [60, 95] on img at bounding box center [46, 90] width 75 height 37
click at [243, 98] on button "+" at bounding box center [240, 98] width 7 height 7
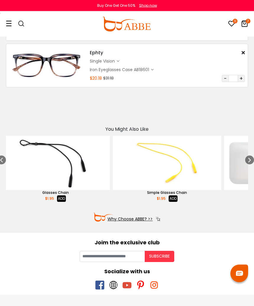
scroll to position [327, 0]
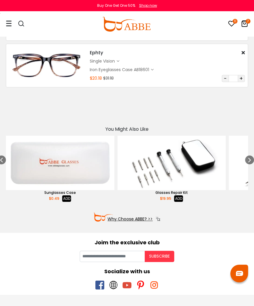
click at [80, 172] on img "21 / 51" at bounding box center [60, 163] width 108 height 54
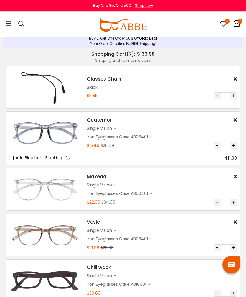
scroll to position [0, 0]
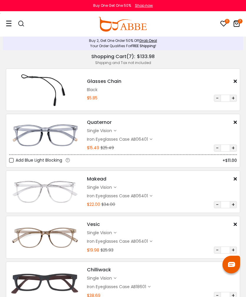
click at [150, 139] on icon at bounding box center [151, 139] width 3 height 3
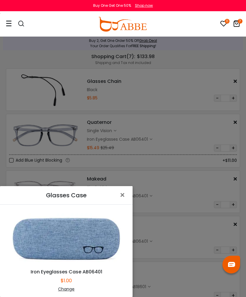
click at [71, 287] on div "Change" at bounding box center [66, 289] width 118 height 6
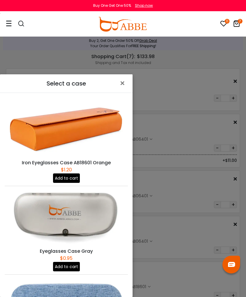
click at [125, 77] on span "×" at bounding box center [123, 83] width 9 height 13
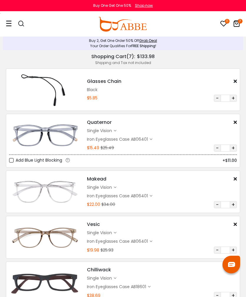
click at [151, 138] on icon at bounding box center [151, 139] width 3 height 3
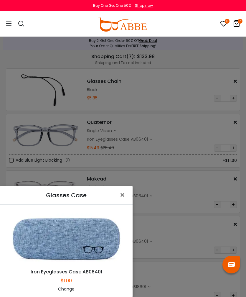
click at [67, 289] on div "Change" at bounding box center [66, 289] width 118 height 6
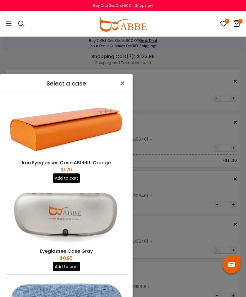
click at [174, 96] on div "Select a case × Iron Eyeglasses Case AB18601 Orange $1.20 Add to cart Eyeglasse…" at bounding box center [123, 148] width 246 height 297
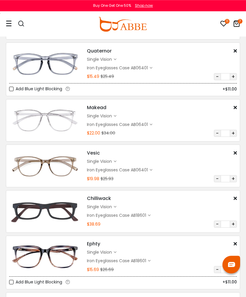
click at [9, 25] on icon at bounding box center [9, 23] width 6 height 6
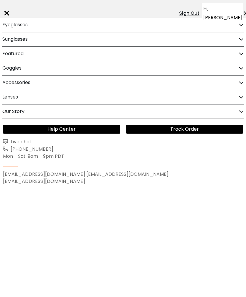
scroll to position [71, 0]
click at [242, 98] on icon at bounding box center [241, 97] width 5 height 4
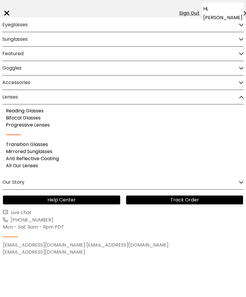
click at [242, 82] on icon at bounding box center [241, 82] width 5 height 4
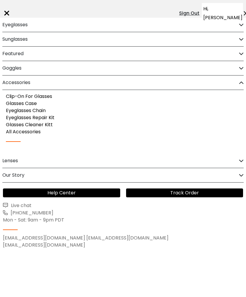
click at [18, 132] on link "All Accessories" at bounding box center [23, 131] width 35 height 7
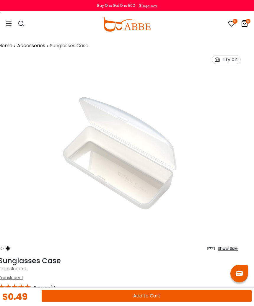
scroll to position [0, 7]
click at [14, 25] on div at bounding box center [18, 24] width 25 height 25
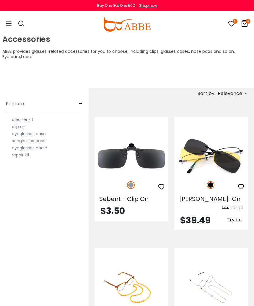
click at [244, 96] on span "Relevance" at bounding box center [232, 93] width 32 height 7
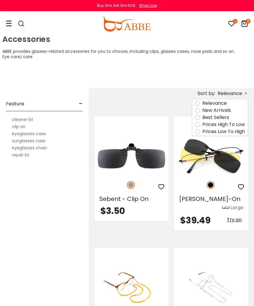
click at [239, 134] on label "Prices Low To High" at bounding box center [223, 131] width 42 height 7
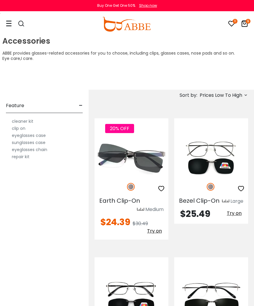
click at [242, 95] on span "Prices Low To High" at bounding box center [223, 95] width 50 height 7
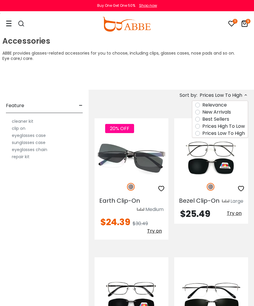
click at [239, 77] on div "Accessories ABBE provides glasses-related accessories for you to choose, includ…" at bounding box center [127, 63] width 254 height 53
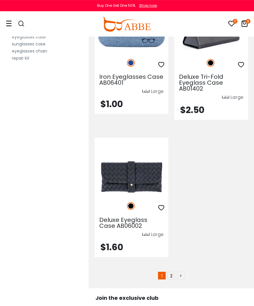
scroll to position [3853, 0]
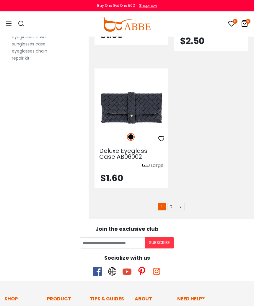
click at [181, 203] on link ">" at bounding box center [181, 207] width 8 height 8
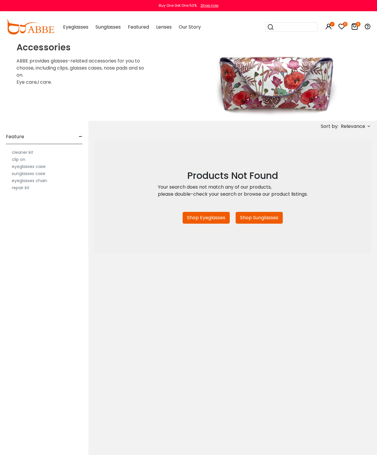
click at [354, 25] on icon at bounding box center [354, 26] width 7 height 7
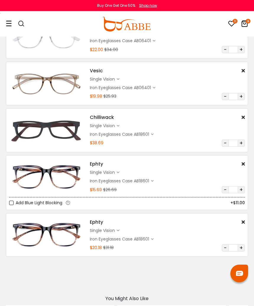
scroll to position [156, 2]
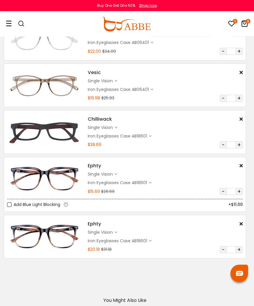
click at [243, 163] on div "Ephty $1.00 $12.00 single vision $13.49 Qty:" at bounding box center [165, 178] width 161 height 33
click at [239, 165] on icon at bounding box center [240, 165] width 3 height 5
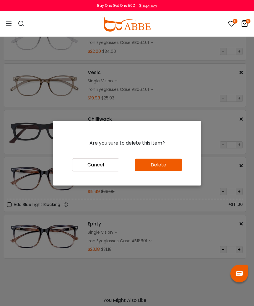
click at [166, 171] on button "Delete" at bounding box center [157, 165] width 47 height 12
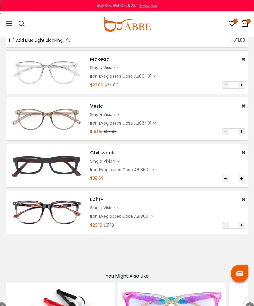
scroll to position [123, 0]
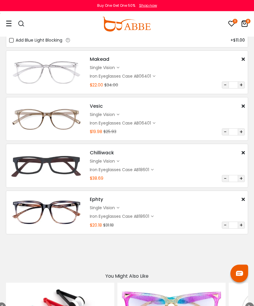
click at [116, 161] on div "single vision" at bounding box center [103, 161] width 27 height 6
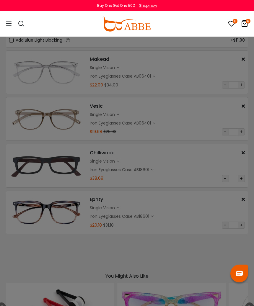
scroll to position [123, 0]
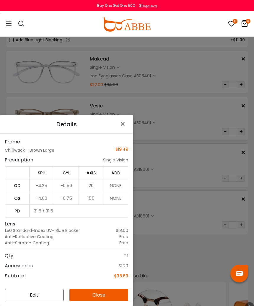
click at [124, 130] on span "×" at bounding box center [123, 124] width 9 height 13
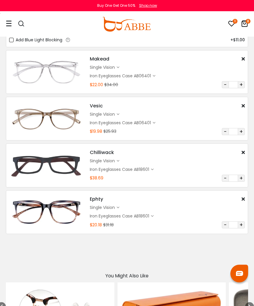
click at [118, 203] on div "Ephty $1.00 $12.00 single vision $17.98 Qty:" at bounding box center [167, 211] width 161 height 33
click at [119, 208] on icon at bounding box center [117, 207] width 3 height 3
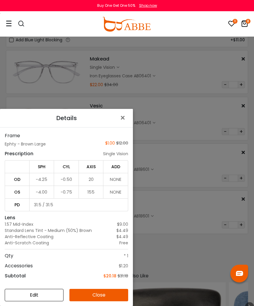
click at [122, 124] on span "×" at bounding box center [123, 117] width 9 height 13
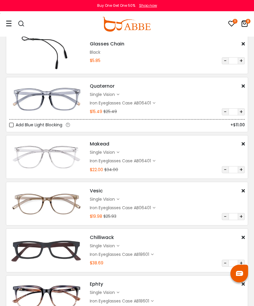
scroll to position [0, 0]
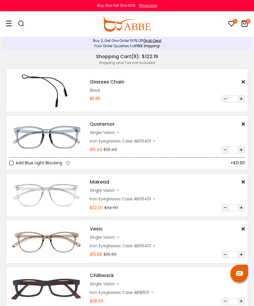
click at [245, 24] on icon at bounding box center [244, 23] width 7 height 7
click at [149, 60] on div "Shipping and Tax not included" at bounding box center [127, 62] width 242 height 5
click at [6, 24] on div "11 8 Eyeglasses Women's Eyeglasses" at bounding box center [127, 24] width 254 height 25
click at [11, 24] on icon at bounding box center [9, 23] width 6 height 6
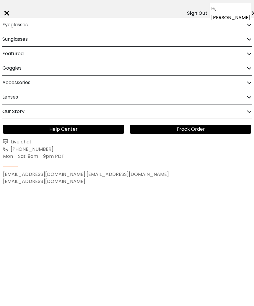
click at [223, 8] on span "Hi, [PERSON_NAME]" at bounding box center [230, 13] width 39 height 18
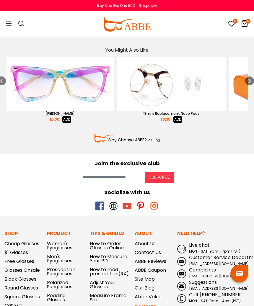
scroll to position [348, 0]
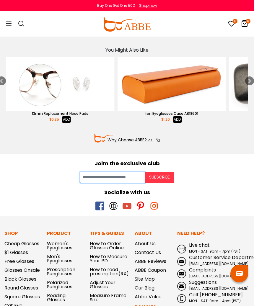
click at [132, 180] on input "Your email" at bounding box center [112, 177] width 65 height 11
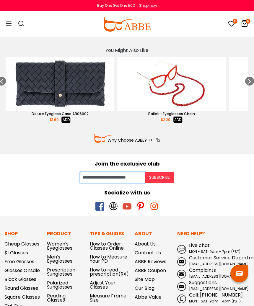
type input "**********"
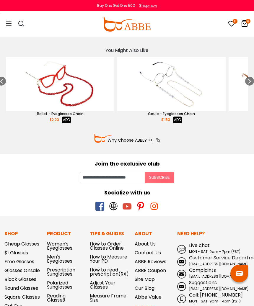
click at [165, 182] on button "Subscribe" at bounding box center [158, 177] width 29 height 11
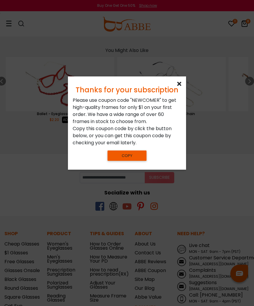
scroll to position [348, 0]
click at [160, 179] on div at bounding box center [127, 153] width 254 height 306
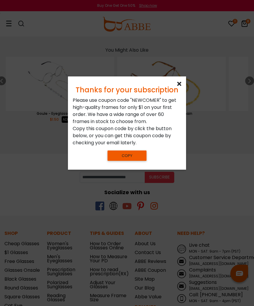
click at [133, 158] on button "Copy" at bounding box center [126, 155] width 39 height 10
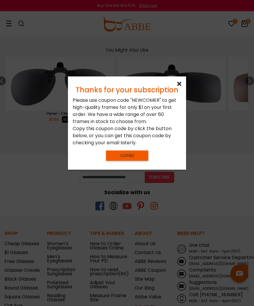
click at [134, 158] on button "Copied" at bounding box center [127, 155] width 42 height 10
click at [129, 160] on button "Copied" at bounding box center [127, 155] width 42 height 10
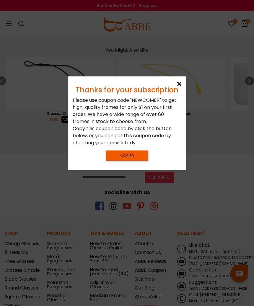
click at [181, 87] on icon at bounding box center [179, 84] width 4 height 6
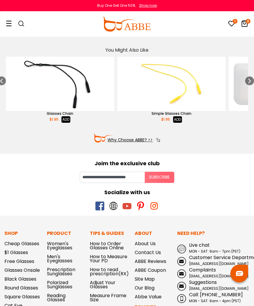
click at [167, 175] on button "Subscribe" at bounding box center [158, 177] width 29 height 11
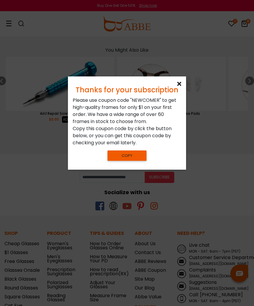
click at [181, 88] on div "Thanks for your subscription Please use coupon code " NEWCOMER " to get high-qu…" at bounding box center [127, 122] width 118 height 93
click at [181, 90] on div "Thanks for your subscription Please use coupon code " NEWCOMER " to get high-qu…" at bounding box center [127, 122] width 118 height 93
click at [180, 87] on icon at bounding box center [179, 84] width 4 height 6
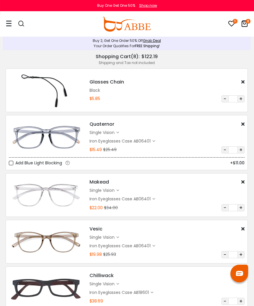
scroll to position [0, 7]
